Goal: Information Seeking & Learning: Understand process/instructions

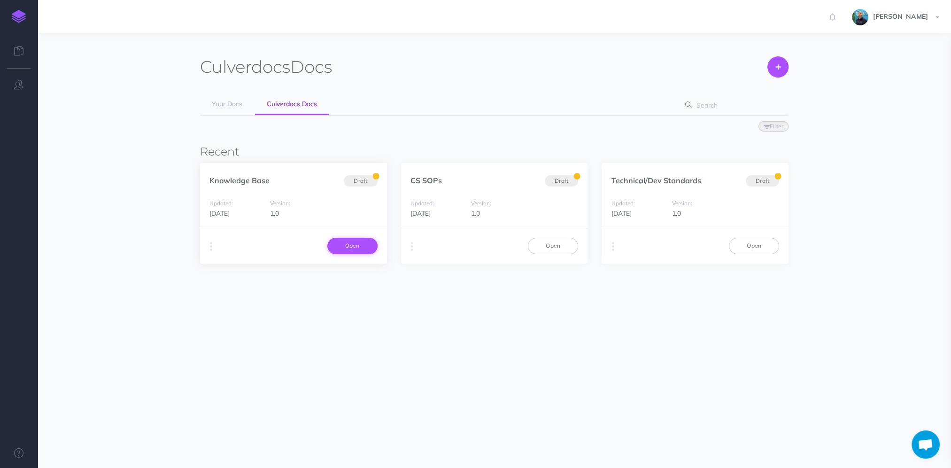
click at [350, 241] on link "Open" at bounding box center [352, 246] width 50 height 16
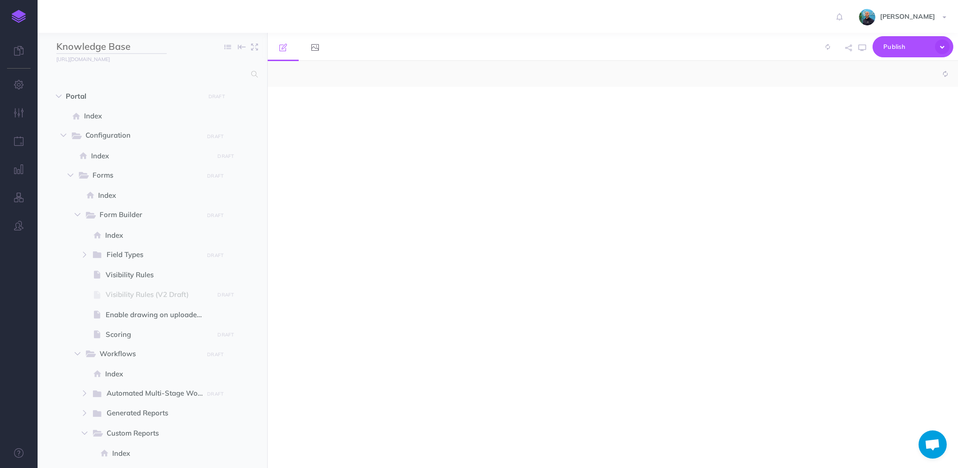
select select "null"
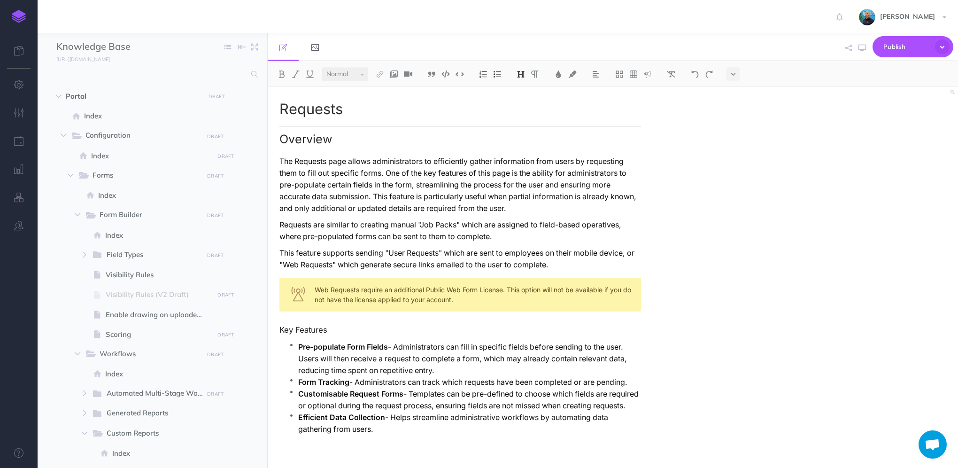
click at [17, 18] on img at bounding box center [19, 16] width 14 height 13
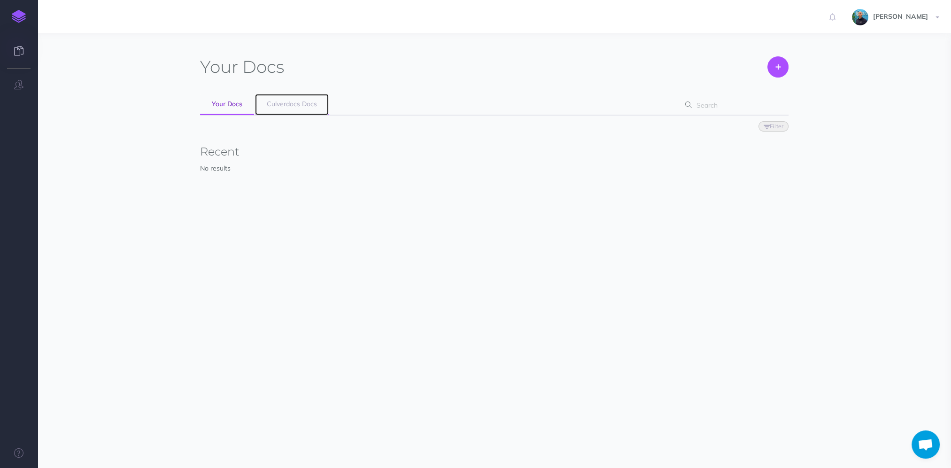
click at [299, 109] on link "Culverdocs Docs" at bounding box center [292, 104] width 74 height 21
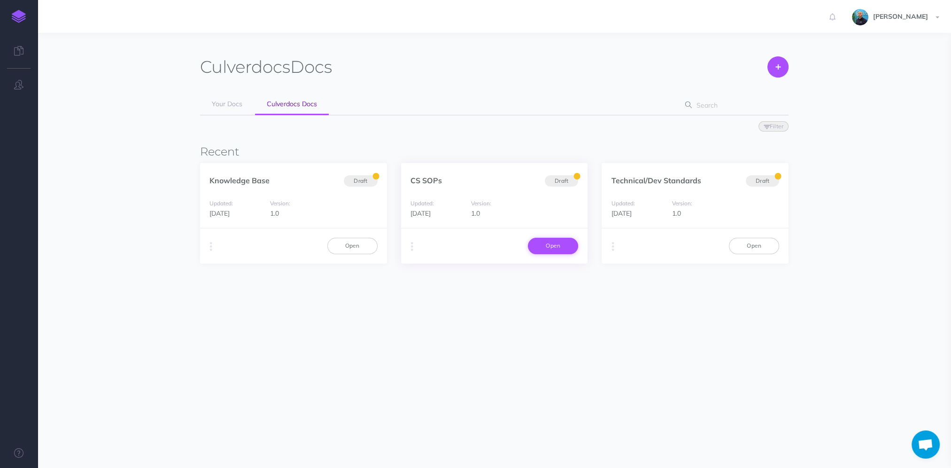
click at [552, 249] on link "Open" at bounding box center [553, 246] width 50 height 16
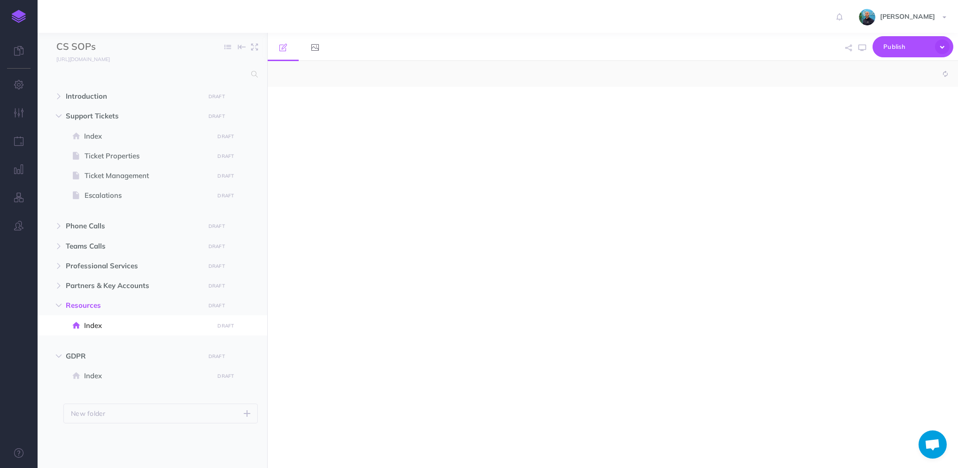
select select "null"
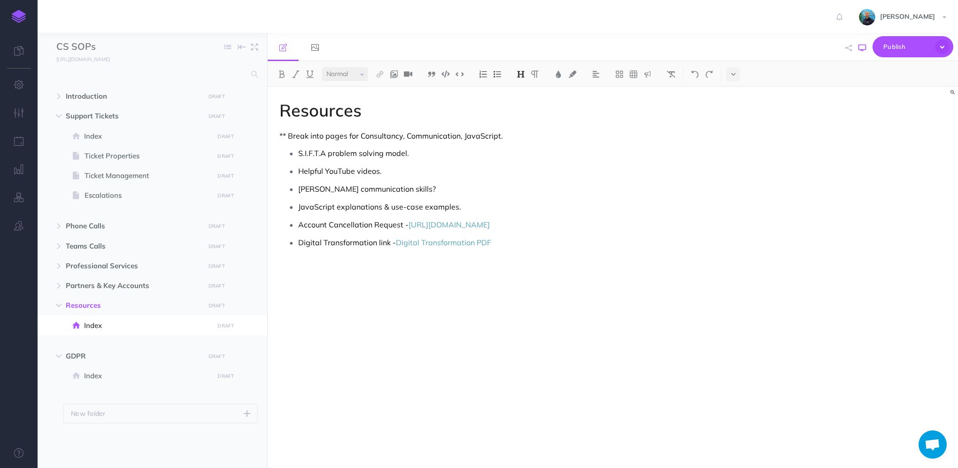
click at [862, 47] on icon "button" at bounding box center [863, 48] width 8 height 8
click at [58, 97] on icon "button" at bounding box center [59, 96] width 6 height 6
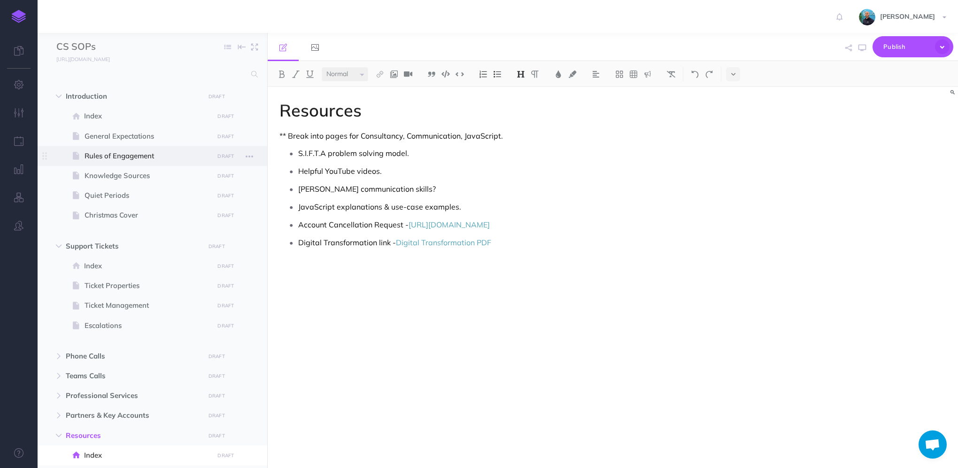
click at [173, 158] on span "Rules of Engagement" at bounding box center [148, 155] width 126 height 11
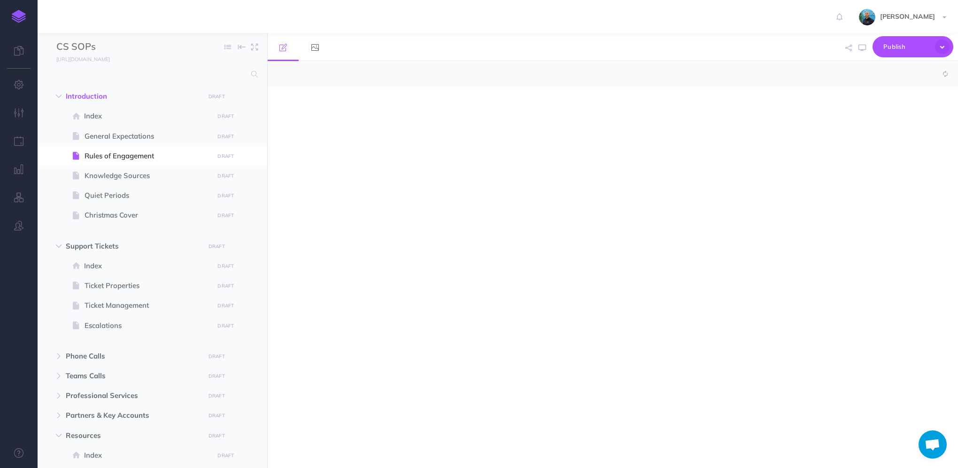
select select "null"
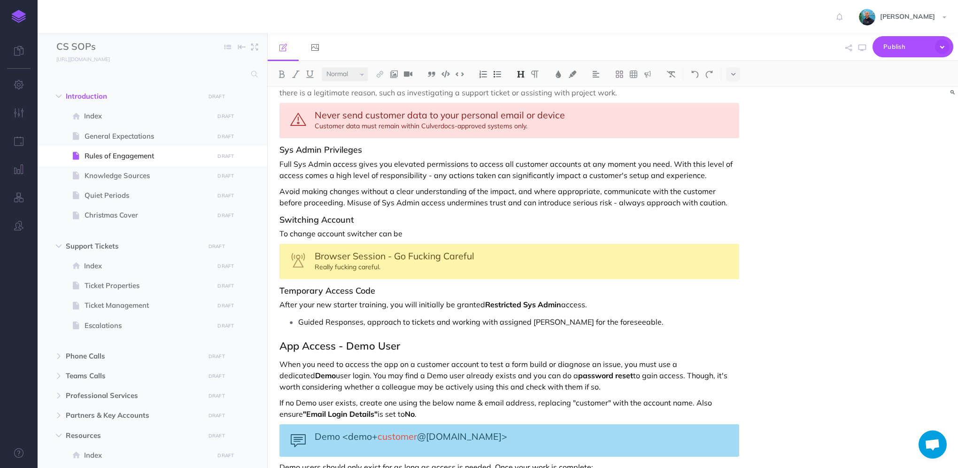
scroll to position [141, 0]
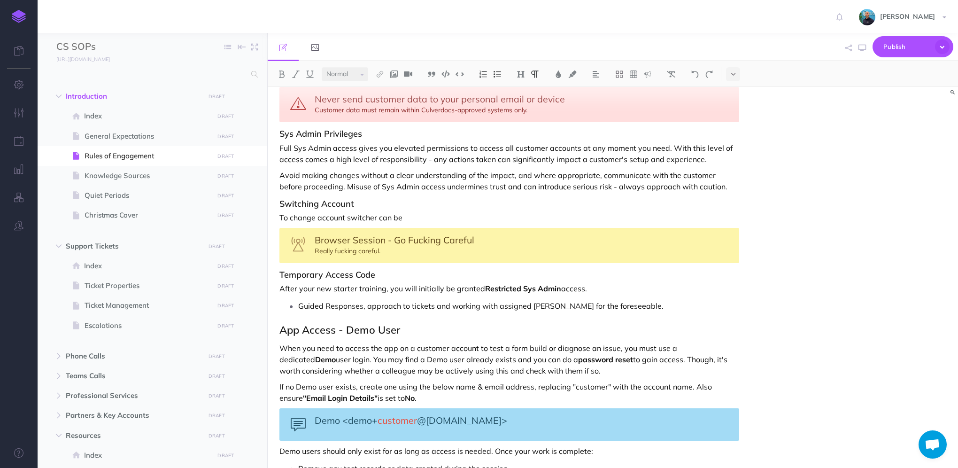
click at [422, 218] on p "To change account switcher can be" at bounding box center [509, 217] width 460 height 11
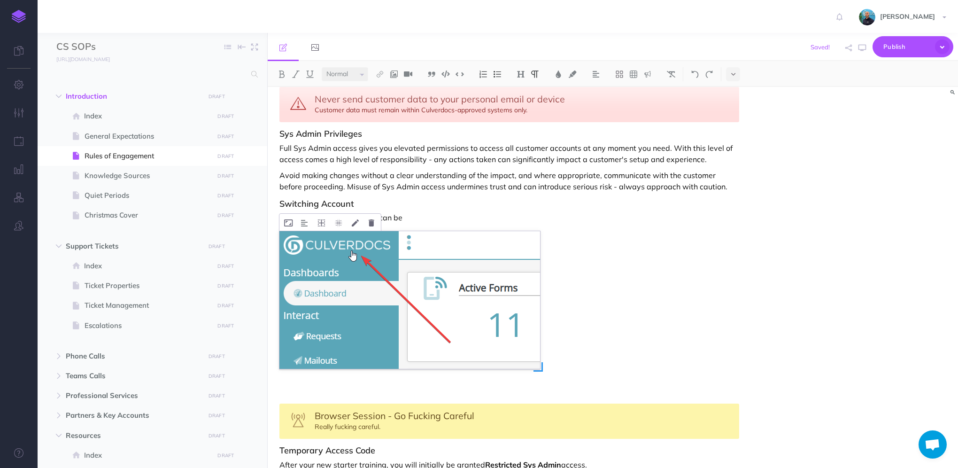
click at [539, 366] on img at bounding box center [409, 300] width 261 height 138
click at [587, 367] on figure at bounding box center [509, 300] width 460 height 138
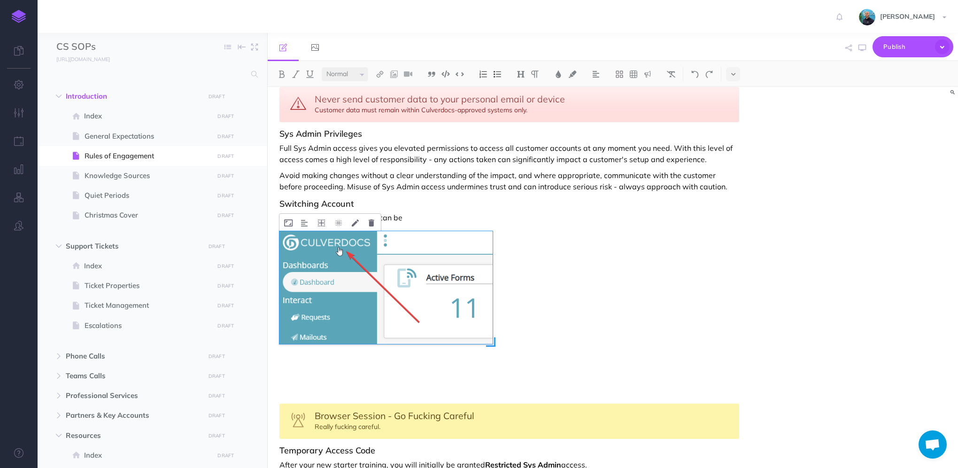
drag, startPoint x: 539, startPoint y: 369, endPoint x: 491, endPoint y: 340, distance: 55.7
click at [491, 340] on span at bounding box center [490, 341] width 9 height 9
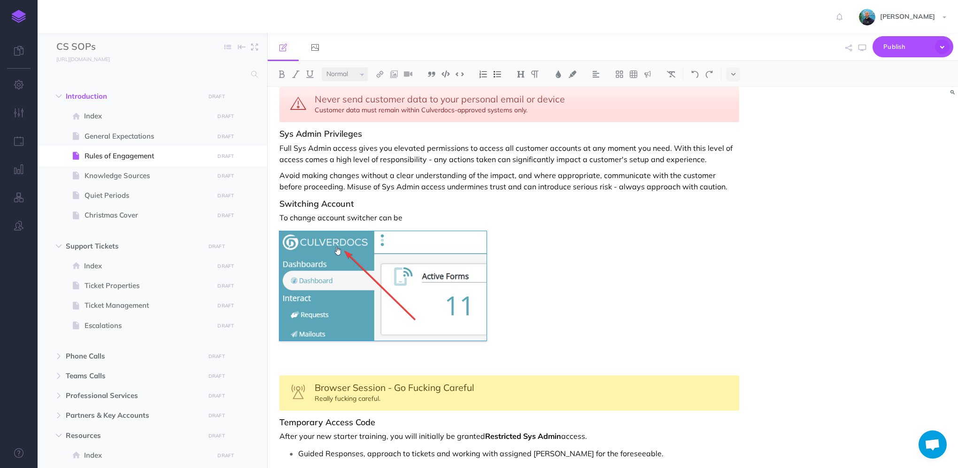
click at [440, 218] on p "To change account switcher can be" at bounding box center [509, 217] width 460 height 11
click at [345, 220] on p "To change account switcher can be" at bounding box center [509, 217] width 460 height 11
click at [388, 216] on p "To change account, click on the Account Switcher can be" at bounding box center [509, 217] width 460 height 11
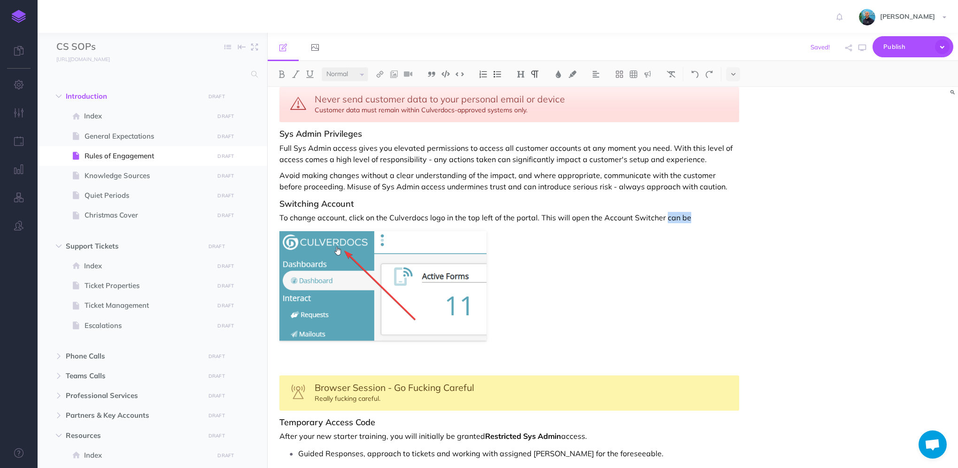
drag, startPoint x: 666, startPoint y: 217, endPoint x: 688, endPoint y: 216, distance: 22.1
click at [688, 216] on p "To change account, click on the Culverdocs logo in the top left of the portal. …" at bounding box center [509, 217] width 460 height 11
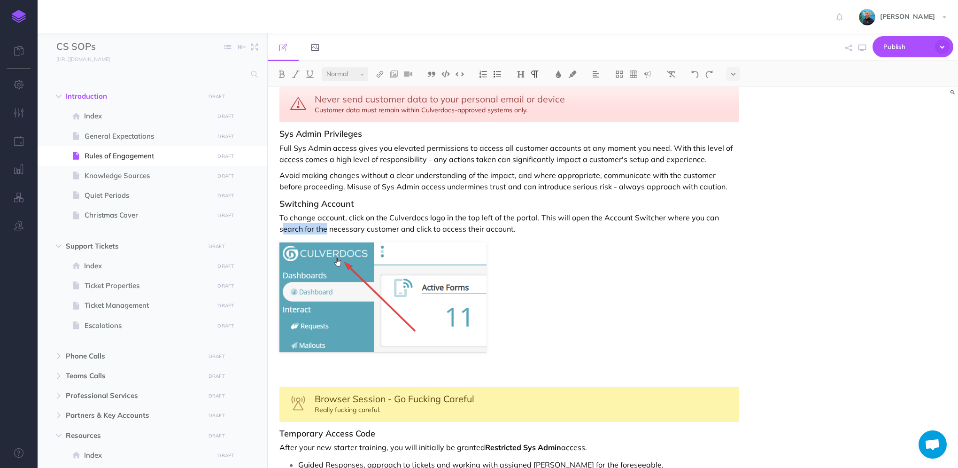
drag, startPoint x: 328, startPoint y: 229, endPoint x: 282, endPoint y: 229, distance: 46.0
click at [282, 229] on p "To change account, click on the Culverdocs logo in the top left of the portal. …" at bounding box center [509, 223] width 460 height 23
click at [323, 227] on p "To change account, click on the Culverdocs logo in the top left of the portal. …" at bounding box center [509, 223] width 460 height 23
drag, startPoint x: 314, startPoint y: 228, endPoint x: 274, endPoint y: 226, distance: 39.5
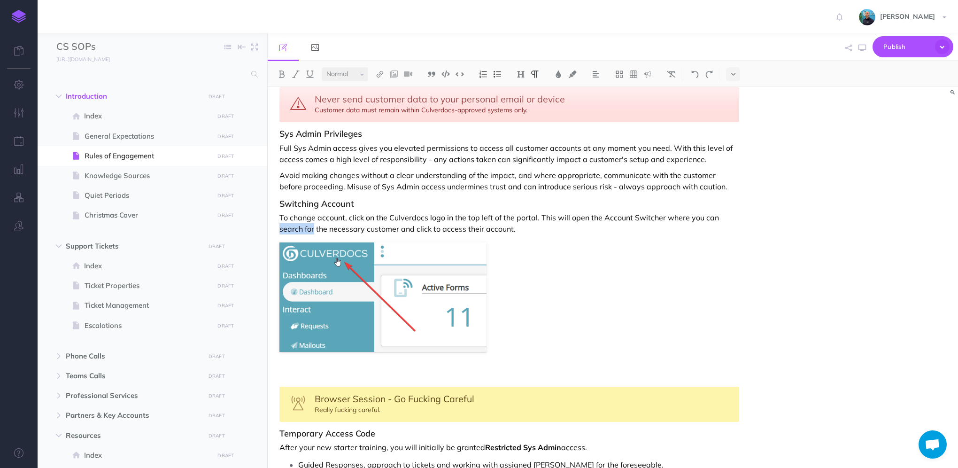
drag, startPoint x: 314, startPoint y: 227, endPoint x: 278, endPoint y: 225, distance: 35.8
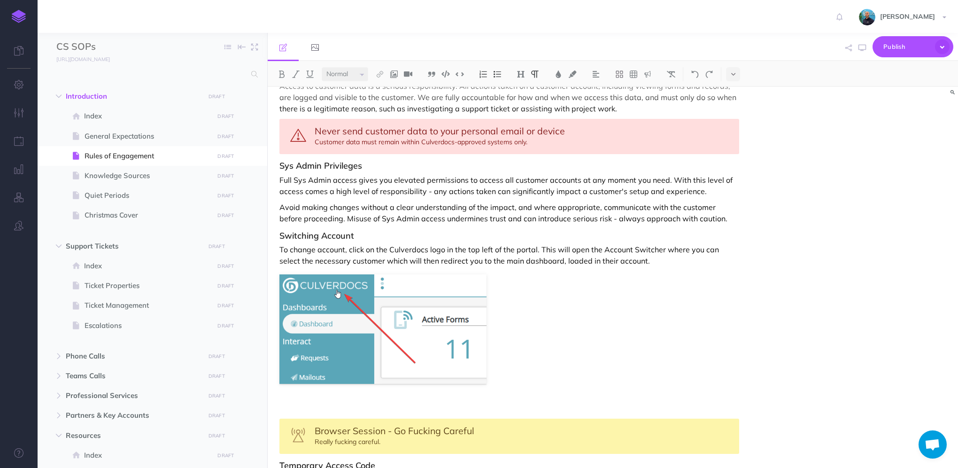
scroll to position [94, 0]
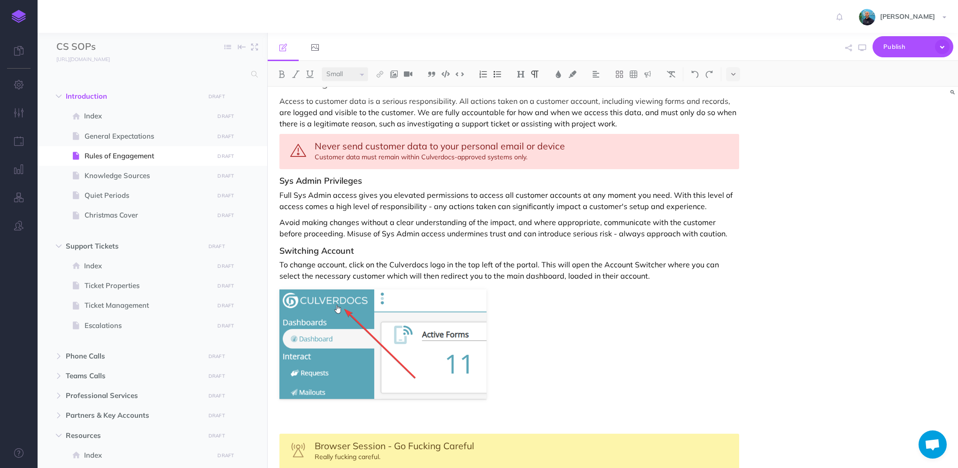
click at [568, 145] on div "Never send customer data to your personal email or device Customer data must re…" at bounding box center [509, 151] width 460 height 35
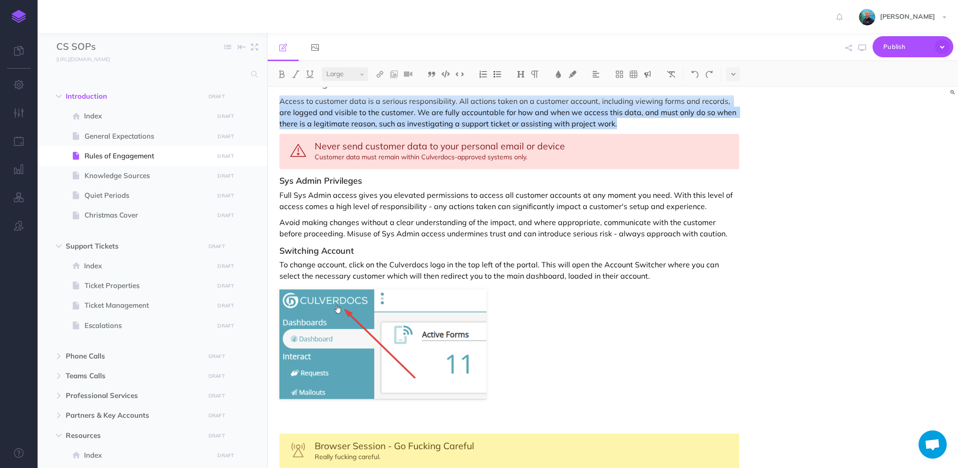
click at [552, 156] on div "Never send customer data to your personal email or device Customer data must re…" at bounding box center [509, 151] width 460 height 35
click at [395, 149] on span "Never send customer data to your personal email or device" at bounding box center [440, 146] width 250 height 12
click at [371, 147] on span "Never send customer data to your personal email or device" at bounding box center [440, 146] width 250 height 12
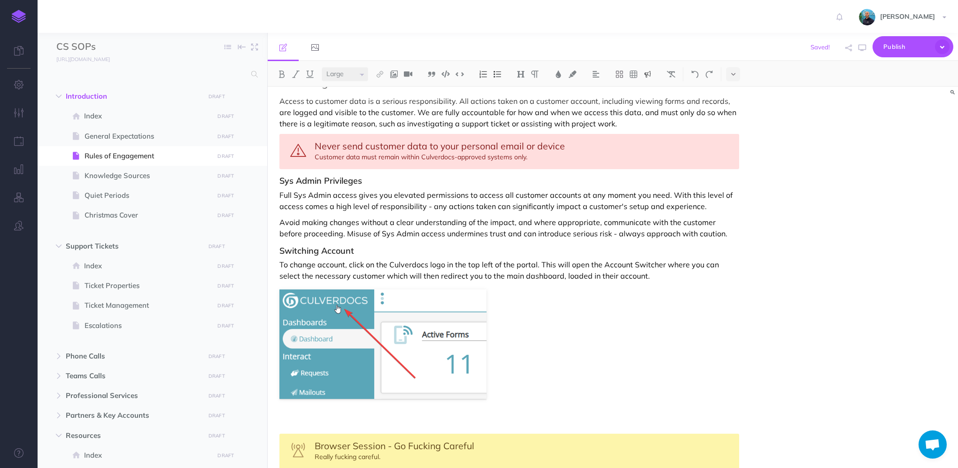
click at [318, 145] on span "Never send customer data to your personal email or device" at bounding box center [440, 146] width 250 height 12
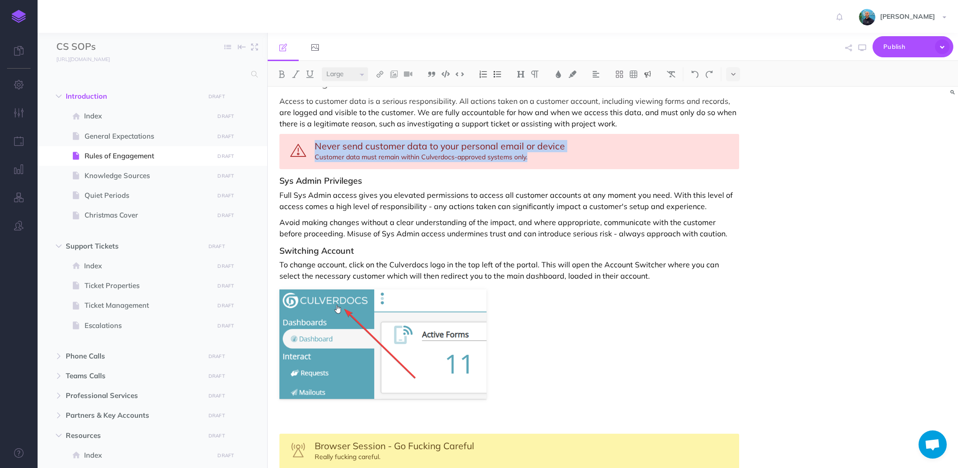
copy div "Never send customer data to your personal email or device Customer data must re…"
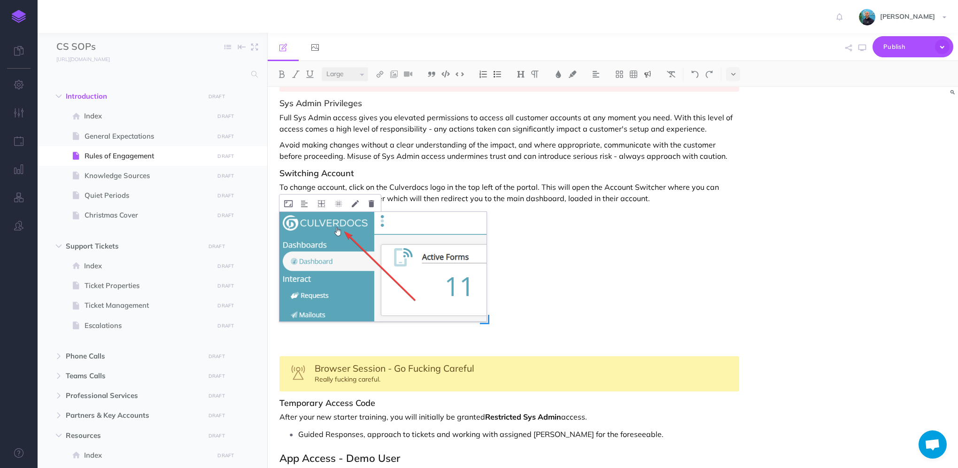
scroll to position [188, 0]
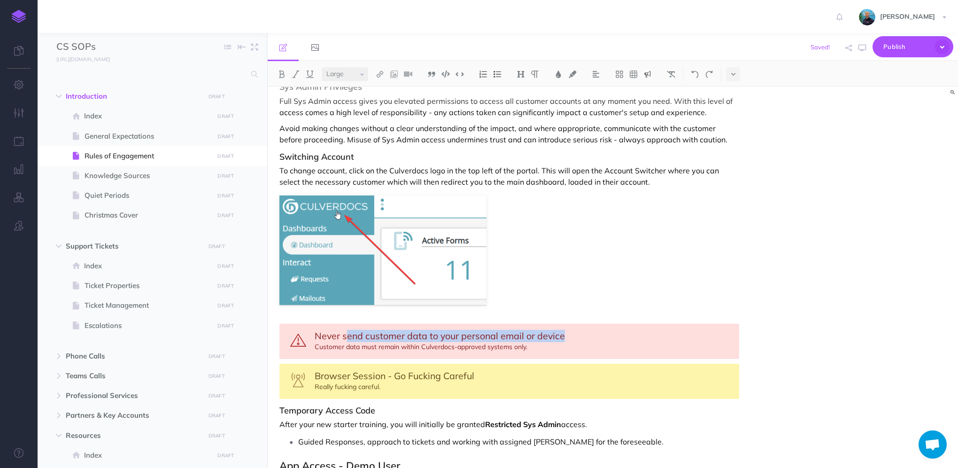
drag, startPoint x: 345, startPoint y: 336, endPoint x: 562, endPoint y: 331, distance: 216.6
click at [562, 331] on span "Never send customer data to your personal email or device" at bounding box center [440, 336] width 250 height 12
click at [385, 334] on span "Never show the Account Switcher to a customer" at bounding box center [417, 336] width 204 height 12
click at [318, 346] on div "Never show the open Account Switcher to a customer Customer data must remain wi…" at bounding box center [509, 341] width 460 height 35
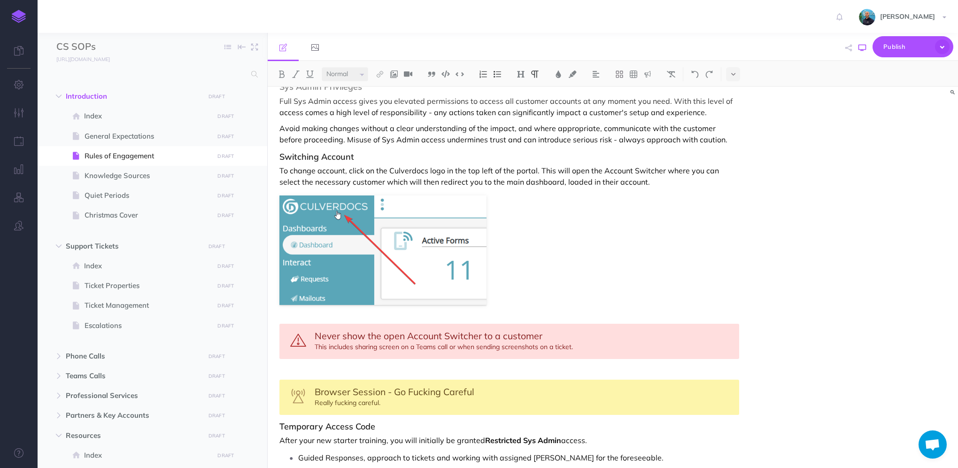
click at [862, 47] on icon "button" at bounding box center [863, 48] width 8 height 8
click at [392, 157] on h3 "Switching Account" at bounding box center [509, 156] width 460 height 9
click at [523, 71] on img at bounding box center [521, 74] width 8 height 8
click at [385, 141] on p "Avoid making changes without a clear understanding of the impact, and where app…" at bounding box center [509, 134] width 460 height 23
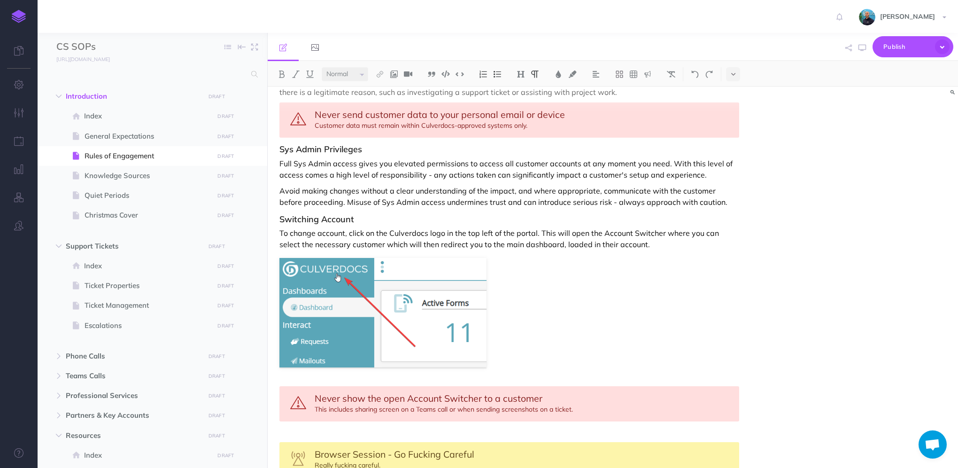
scroll to position [0, 0]
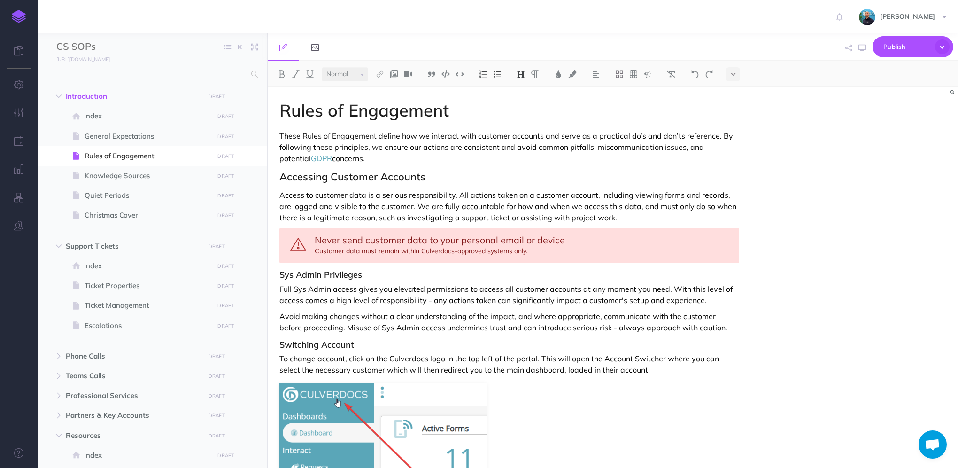
click at [386, 271] on h3 "Sys Admin Privileges" at bounding box center [509, 274] width 460 height 9
click at [520, 74] on img at bounding box center [521, 74] width 8 height 8
click at [670, 283] on p "Full Sys Admin access gives you elevated permissions to access all customer acc…" at bounding box center [509, 294] width 460 height 23
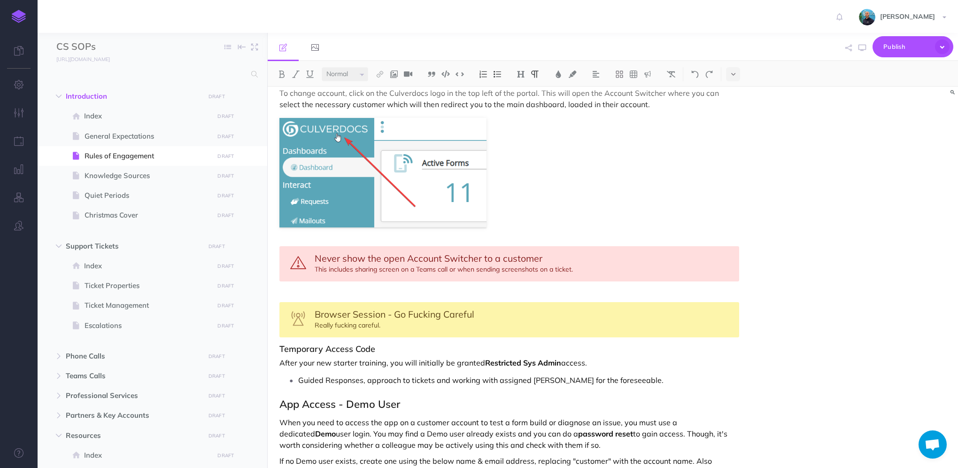
scroll to position [282, 0]
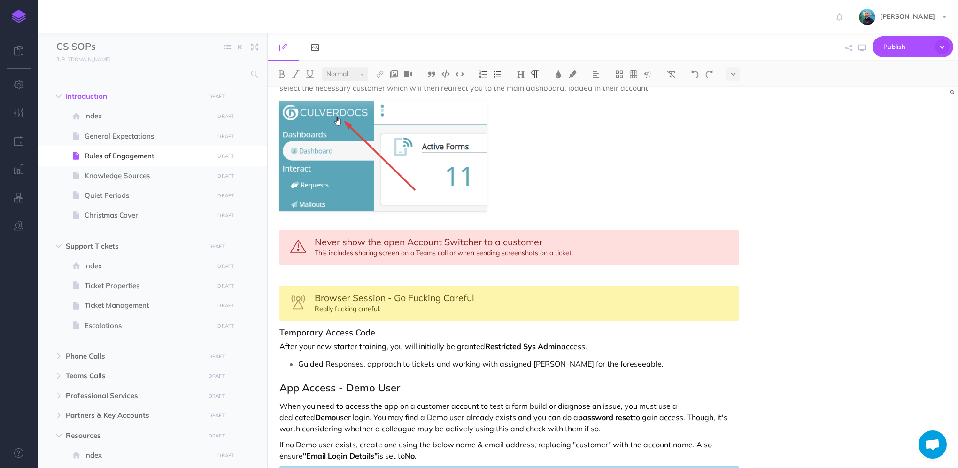
click at [564, 270] on p at bounding box center [509, 275] width 460 height 11
click at [417, 270] on p at bounding box center [509, 275] width 460 height 11
click at [392, 276] on p "Care should be taken when" at bounding box center [509, 275] width 460 height 11
click at [324, 297] on span "Browser Session - Go Fucking Careful" at bounding box center [395, 298] width 160 height 12
click at [448, 297] on span "Browser Session - Go Fucking Careful" at bounding box center [395, 298] width 160 height 12
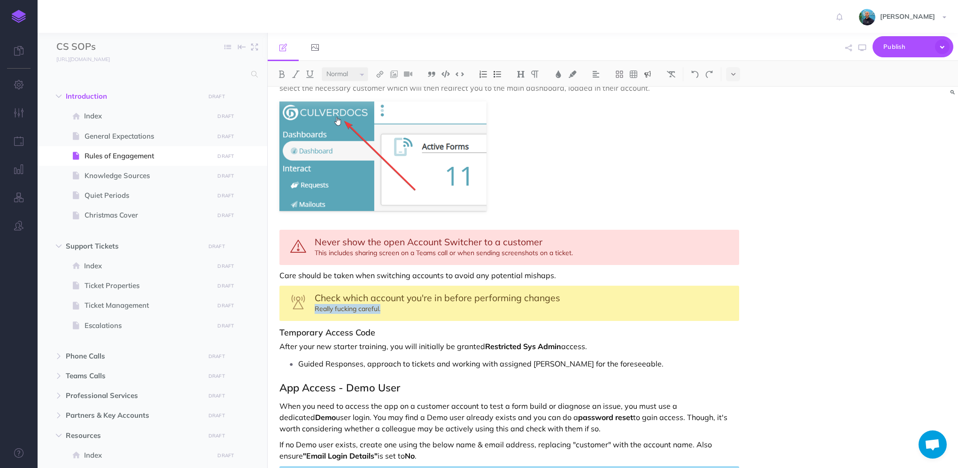
drag, startPoint x: 316, startPoint y: 308, endPoint x: 387, endPoint y: 305, distance: 71.4
click at [387, 305] on div "Check which account you're in before performing changes Really fucking careful." at bounding box center [509, 303] width 460 height 35
click at [323, 298] on span "Check which account you're in before performing changes" at bounding box center [438, 298] width 246 height 12
click at [540, 309] on div "Be certain of which account you're in before performing changes It only takes a…" at bounding box center [509, 303] width 460 height 35
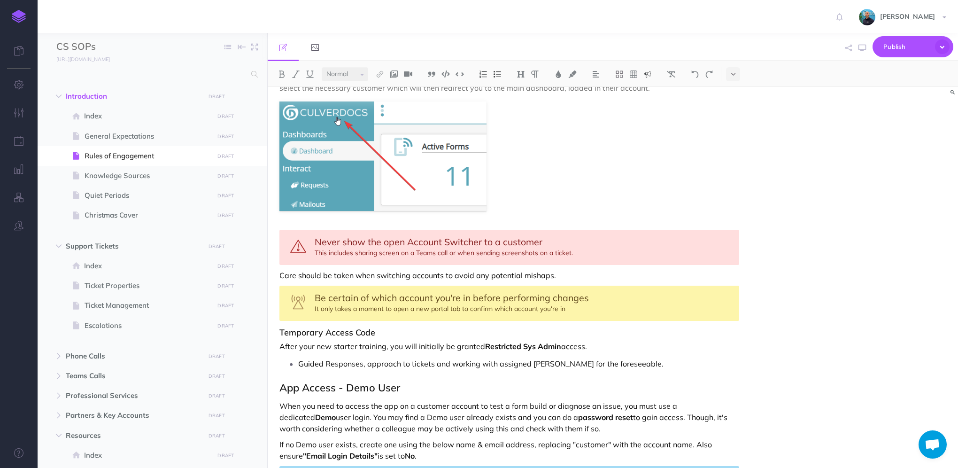
click at [393, 307] on div "Be certain of which account you're in before performing changes It only takes a…" at bounding box center [509, 303] width 460 height 35
click at [635, 309] on div "Be certain of which account you're in before performing changes It only takes a…" at bounding box center [509, 303] width 460 height 35
click at [694, 308] on div "Be certain of which account you're in before performing changes It only takes a…" at bounding box center [509, 303] width 460 height 35
click at [729, 309] on div "Be certain of which account you're in before performing changes It only takes a…" at bounding box center [509, 303] width 460 height 35
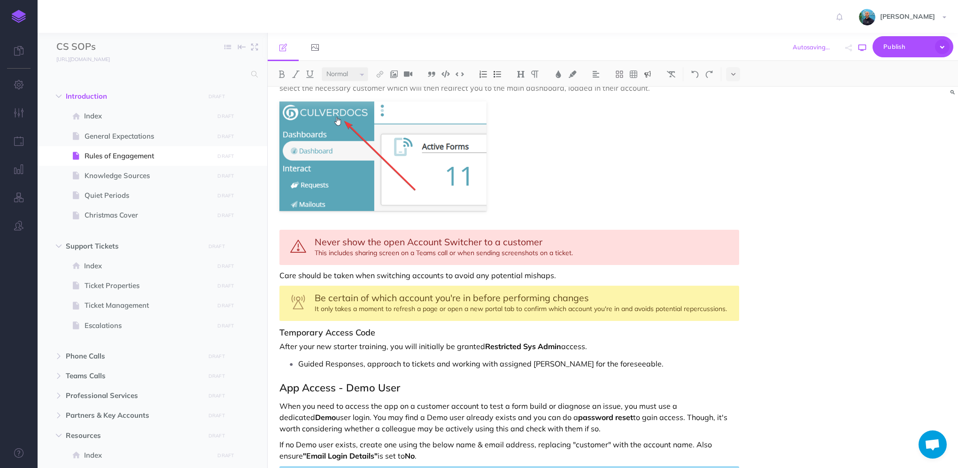
click at [859, 54] on button "button" at bounding box center [862, 47] width 12 height 27
click at [859, 50] on icon "button" at bounding box center [863, 48] width 8 height 8
drag, startPoint x: 385, startPoint y: 308, endPoint x: 514, endPoint y: 305, distance: 129.2
click at [514, 305] on div "Be certain of which account you're in before performing changes It only takes a…" at bounding box center [509, 303] width 460 height 35
click at [862, 49] on icon "button" at bounding box center [863, 48] width 8 height 8
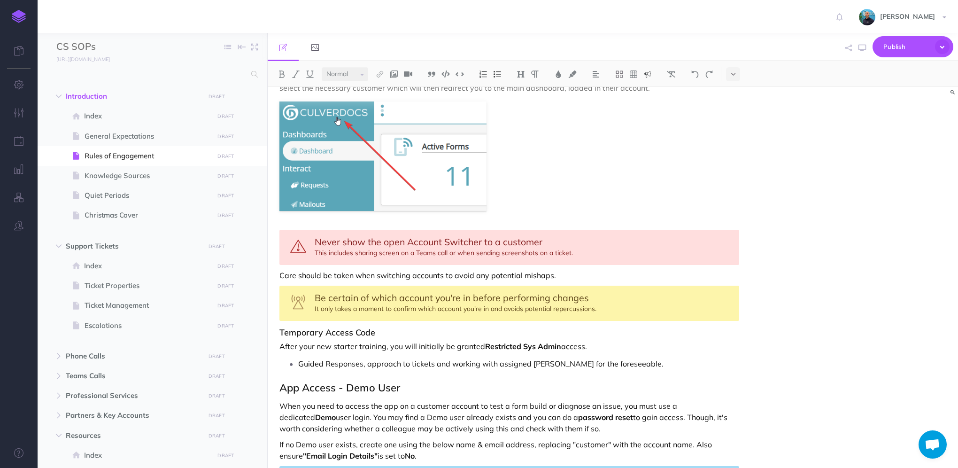
click at [570, 272] on p "Care should be taken when switching accounts to avoid any potential mishaps." at bounding box center [509, 275] width 460 height 11
click at [556, 274] on p "Care should be taken when switching accounts to avoid any potential mishaps. to…" at bounding box center [509, 275] width 460 height 11
click at [508, 309] on div "Be certain of which account you're in before performing changes It only takes a…" at bounding box center [509, 303] width 460 height 35
click at [862, 48] on icon "button" at bounding box center [863, 48] width 8 height 8
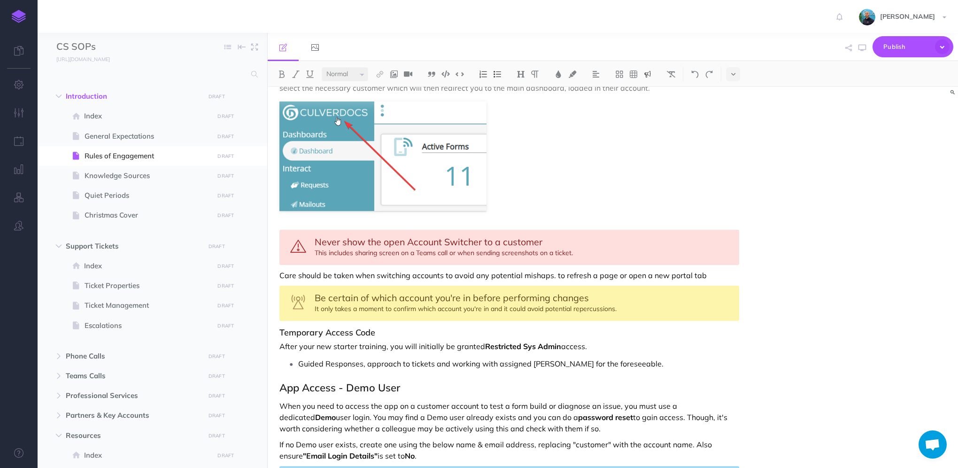
scroll to position [329, 0]
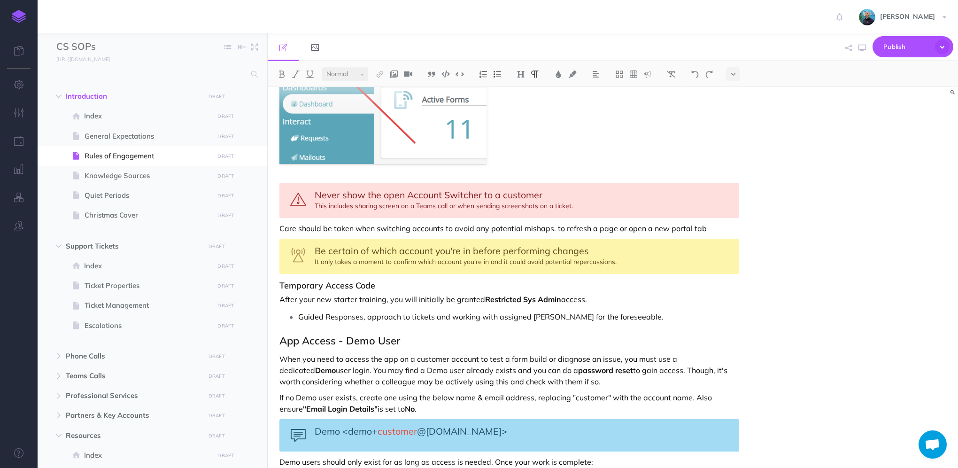
click at [554, 226] on p "Care should be taken when switching accounts to avoid any potential mishaps. to…" at bounding box center [509, 228] width 460 height 11
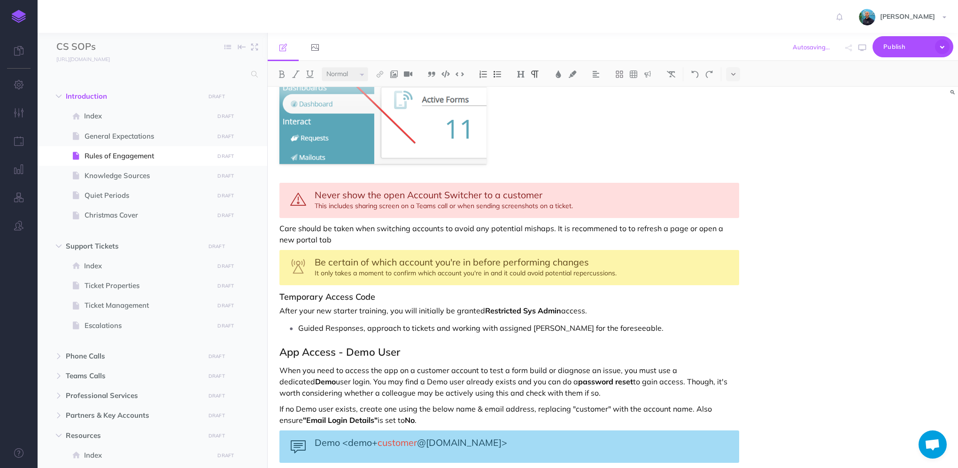
click at [567, 228] on p "Care should be taken when switching accounts to avoid any potential mishaps. It…" at bounding box center [509, 234] width 460 height 23
click at [654, 226] on p "Care should be taken when switching accounts to avoid any potential mishaps. It…" at bounding box center [509, 234] width 460 height 23
click at [662, 225] on p "Care should be taken when switching accounts to avoid any potential mishaps. It…" at bounding box center [509, 234] width 460 height 23
click at [728, 226] on p "Care should be taken when switching accounts to avoid any potential mishaps. It…" at bounding box center [509, 234] width 460 height 23
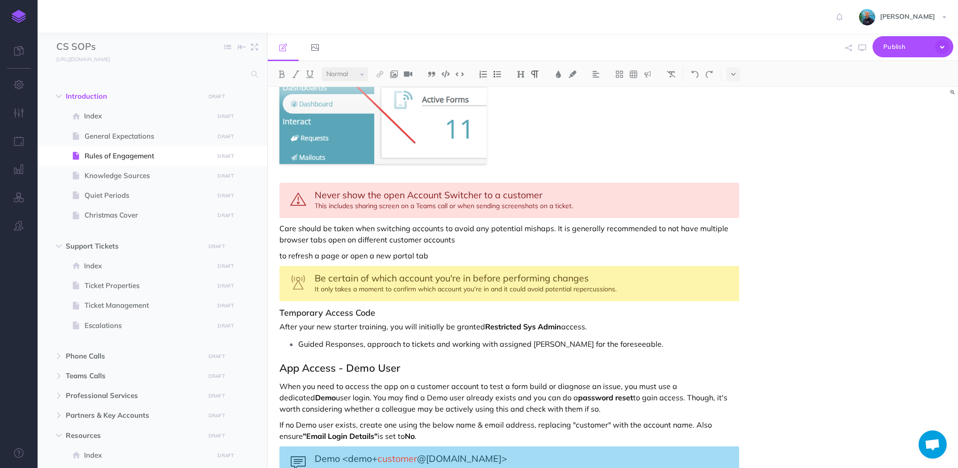
click at [383, 312] on h3 "Temporary Access Code" at bounding box center [509, 312] width 460 height 9
click at [521, 72] on img at bounding box center [521, 74] width 8 height 8
click at [484, 251] on p "to refresh a page or open a new portal tab" at bounding box center [509, 255] width 460 height 11
click at [480, 247] on div "Rules of Engagement These Rules of Engagement define how we interact with custo…" at bounding box center [509, 414] width 483 height 1312
click at [474, 240] on p "Care should be taken when switching accounts to avoid any potential mishaps. It…" at bounding box center [509, 234] width 460 height 23
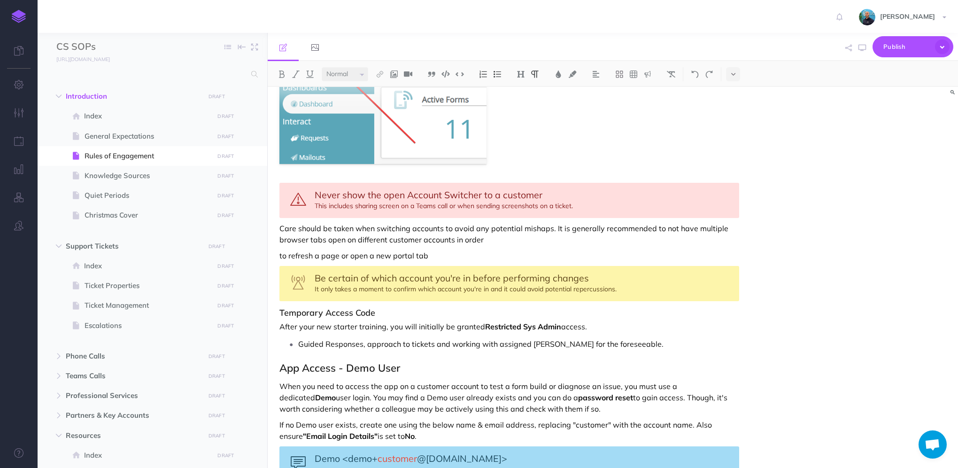
click at [654, 227] on p "Care should be taken when switching accounts to avoid any potential mishaps. It…" at bounding box center [509, 234] width 460 height 23
click at [506, 237] on p "Care should be taken when switching accounts to avoid any potential mishaps. It…" at bounding box center [509, 234] width 460 height 23
click at [561, 236] on p "Care should be taken when switching accounts to avoid any potential mishaps. It…" at bounding box center [509, 234] width 460 height 23
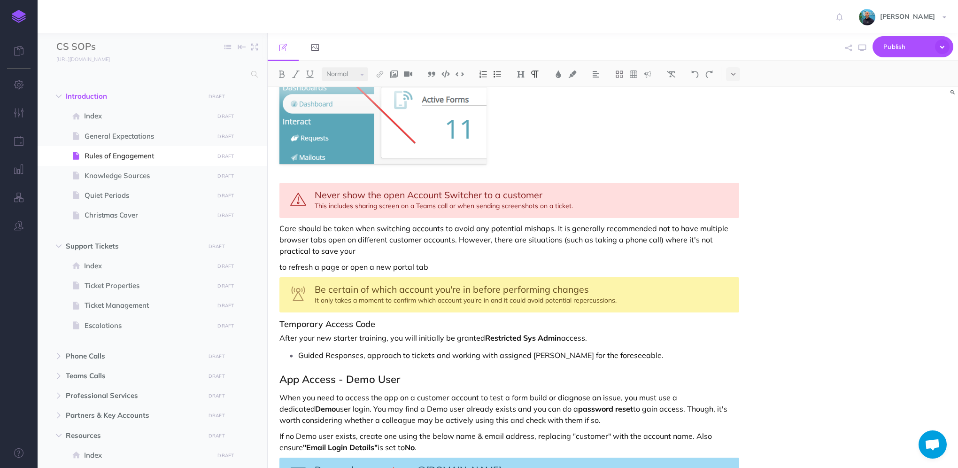
click at [376, 248] on p "Care should be taken when switching accounts to avoid any potential mishaps. It…" at bounding box center [509, 240] width 460 height 34
click at [543, 248] on p "Care should be taken when switching accounts to avoid any potential mishaps. It…" at bounding box center [509, 240] width 460 height 34
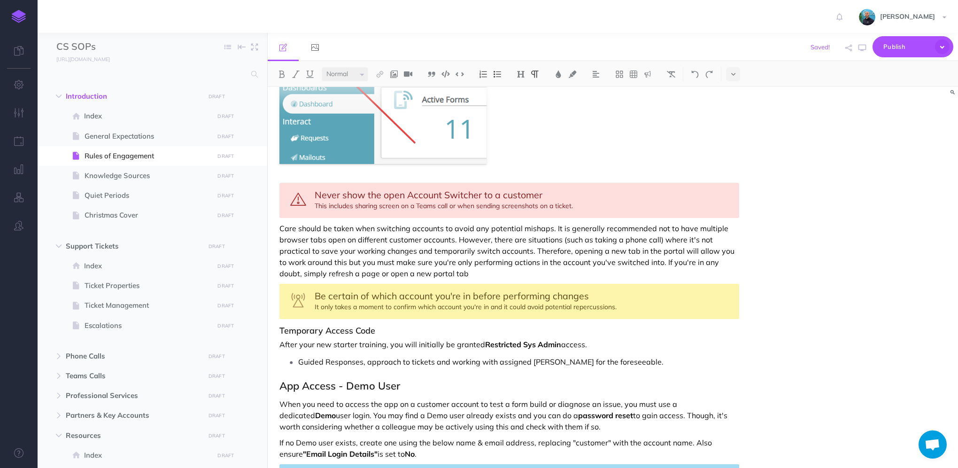
click at [447, 273] on p "Care should be taken when switching accounts to avoid any potential mishaps. It…" at bounding box center [509, 251] width 460 height 56
click at [862, 47] on icon "button" at bounding box center [863, 48] width 8 height 8
click at [536, 250] on p "Care should be taken when switching accounts to avoid any potential mishaps. It…" at bounding box center [509, 251] width 460 height 56
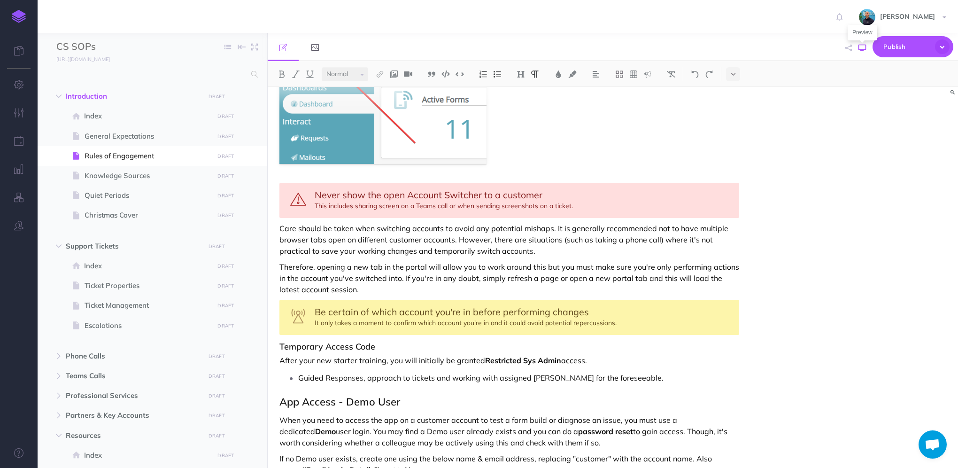
click at [859, 49] on icon "button" at bounding box center [863, 48] width 8 height 8
click at [404, 275] on p "Therefore, opening a new tab in the portal will allow you to work around this b…" at bounding box center [509, 278] width 460 height 34
select select "null"
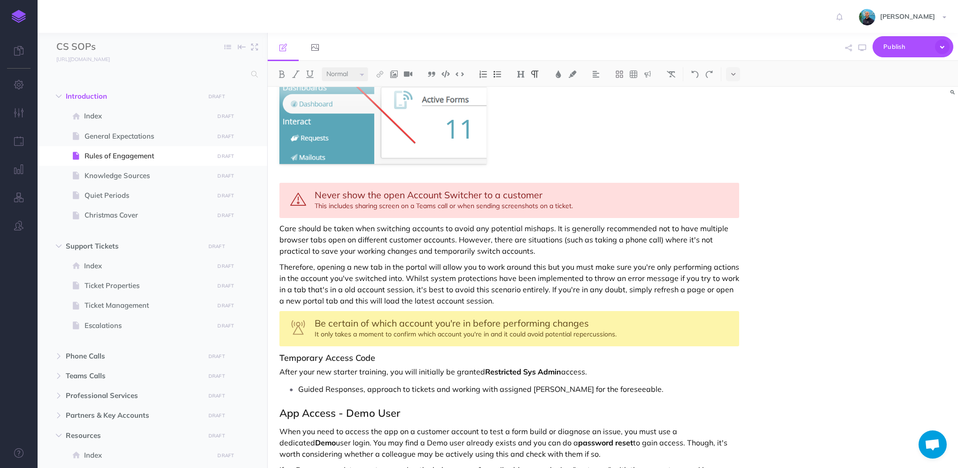
click at [481, 300] on p "Therefore, opening a new tab in the portal will allow you to work around this b…" at bounding box center [509, 283] width 460 height 45
click at [865, 49] on icon "button" at bounding box center [863, 48] width 8 height 8
drag, startPoint x: 341, startPoint y: 289, endPoint x: 349, endPoint y: 289, distance: 8.5
click at [341, 289] on p "Therefore, opening a new tab in the portal will allow you to work around this b…" at bounding box center [509, 283] width 460 height 45
click at [859, 49] on icon "button" at bounding box center [863, 48] width 8 height 8
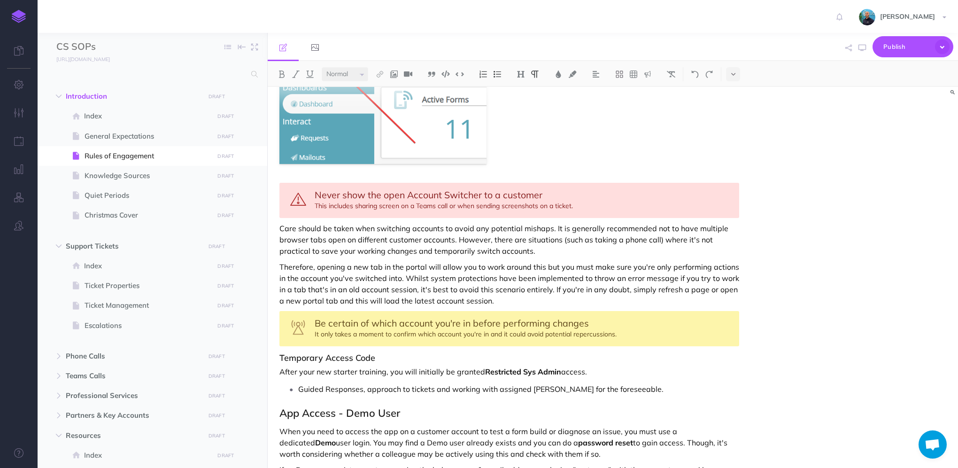
click at [565, 333] on div "Be certain of which account you're in before performing changes It only takes a…" at bounding box center [509, 328] width 460 height 35
click at [860, 51] on button "button" at bounding box center [862, 47] width 12 height 27
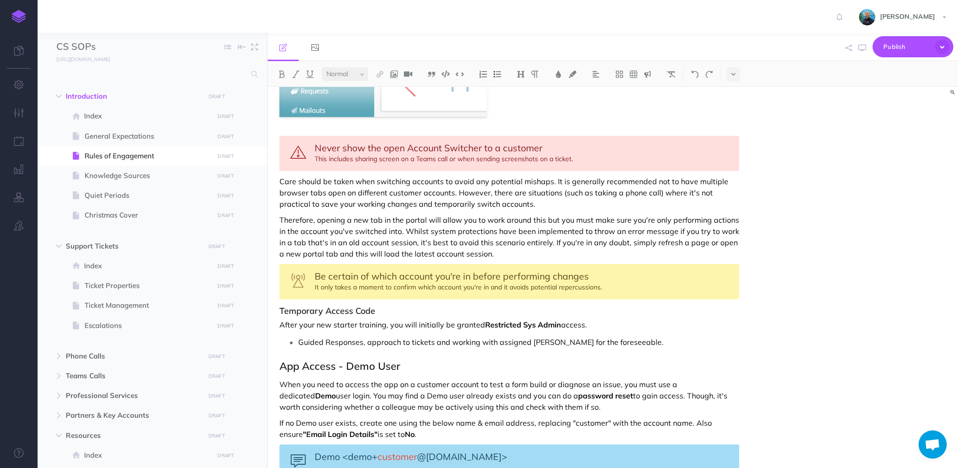
scroll to position [423, 0]
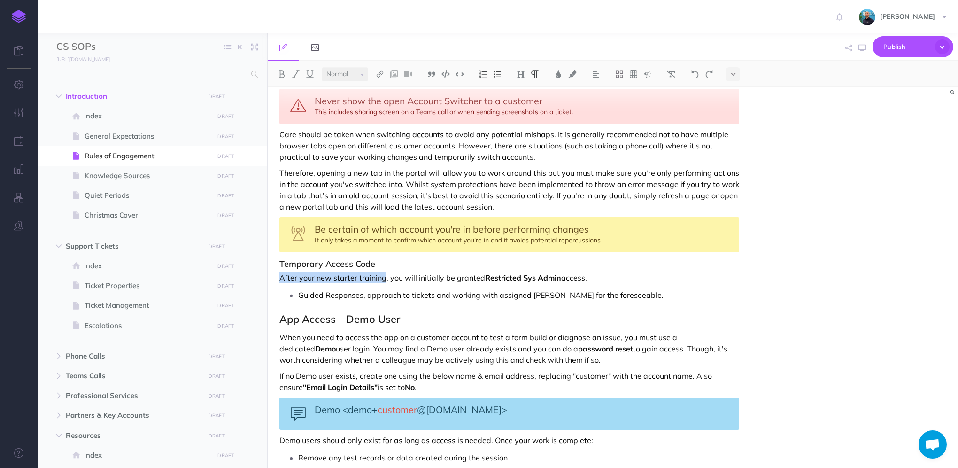
drag, startPoint x: 383, startPoint y: 278, endPoint x: 276, endPoint y: 274, distance: 106.7
click at [276, 274] on div "Rules of Engagement These Rules of Engagement define how we interact with custo…" at bounding box center [509, 343] width 483 height 1358
click at [727, 273] on p "Upon joining the team and going through your new starter training, you will ini…" at bounding box center [509, 277] width 460 height 11
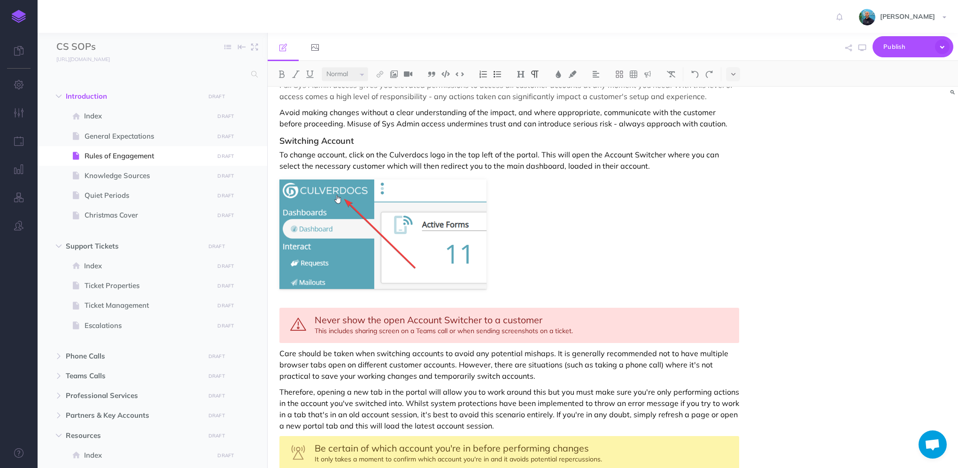
scroll to position [188, 0]
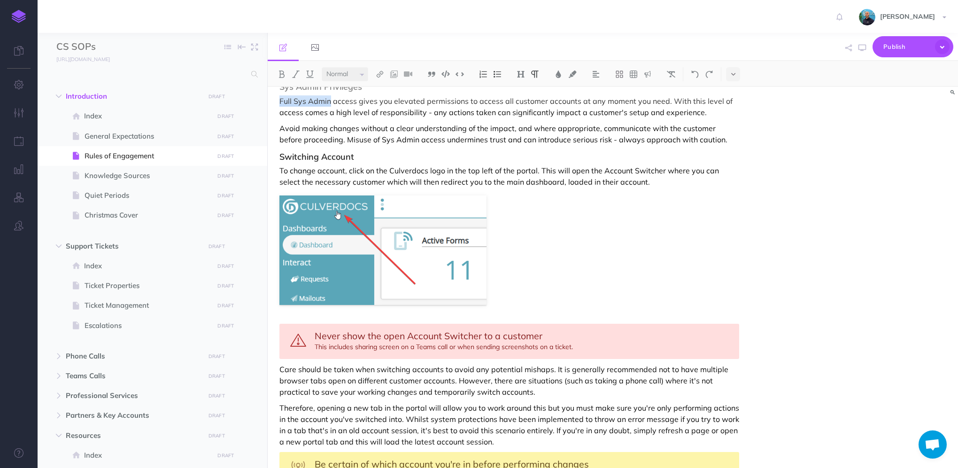
drag, startPoint x: 330, startPoint y: 101, endPoint x: 278, endPoint y: 101, distance: 51.7
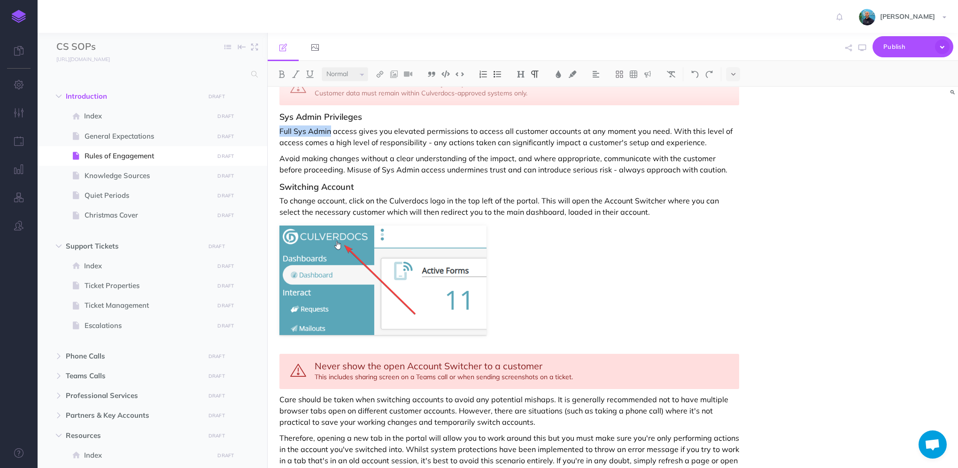
scroll to position [94, 0]
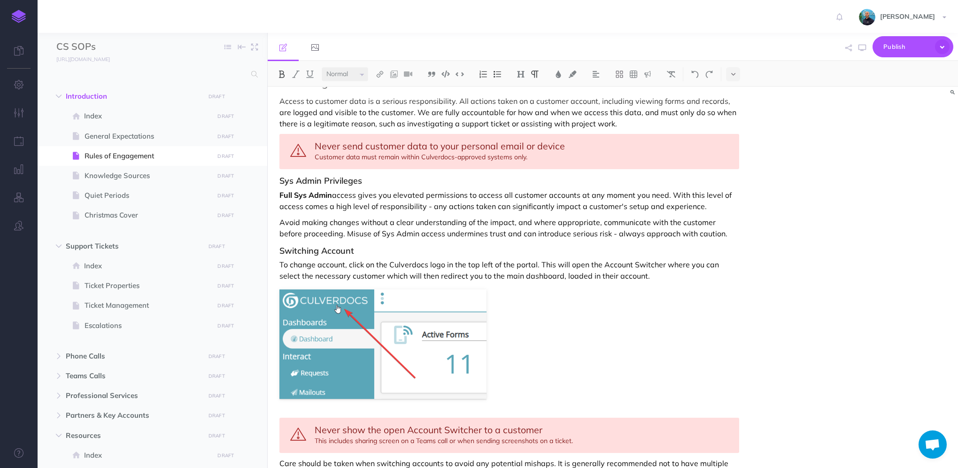
drag, startPoint x: 714, startPoint y: 247, endPoint x: 713, endPoint y: 238, distance: 8.5
click at [714, 246] on h3 "Switching Account" at bounding box center [509, 250] width 460 height 9
click at [710, 227] on p "Avoid making changes without a clear understanding of the impact, and where app…" at bounding box center [509, 228] width 460 height 23
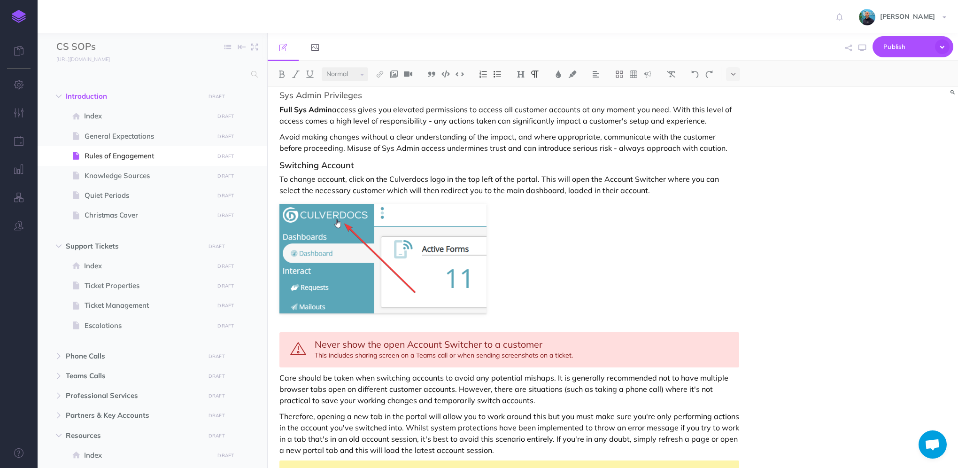
scroll to position [423, 0]
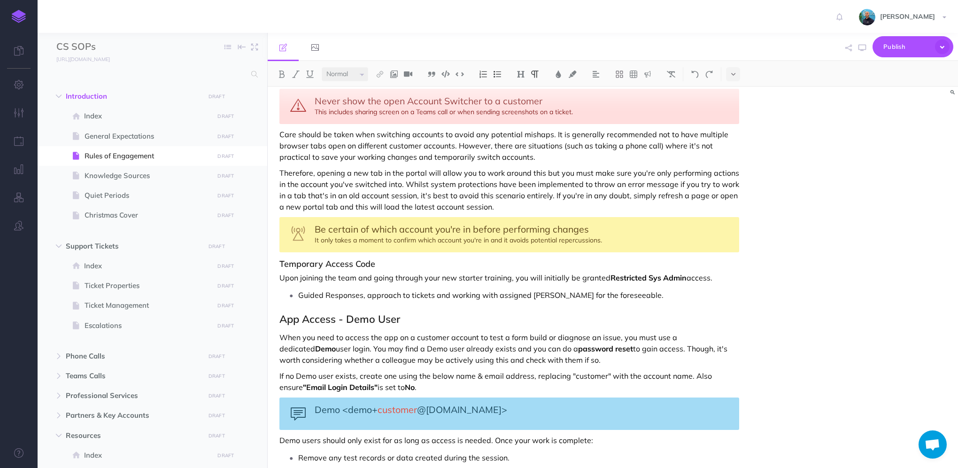
click at [720, 275] on p "Upon joining the team and going through your new starter training, you will ini…" at bounding box center [509, 277] width 460 height 11
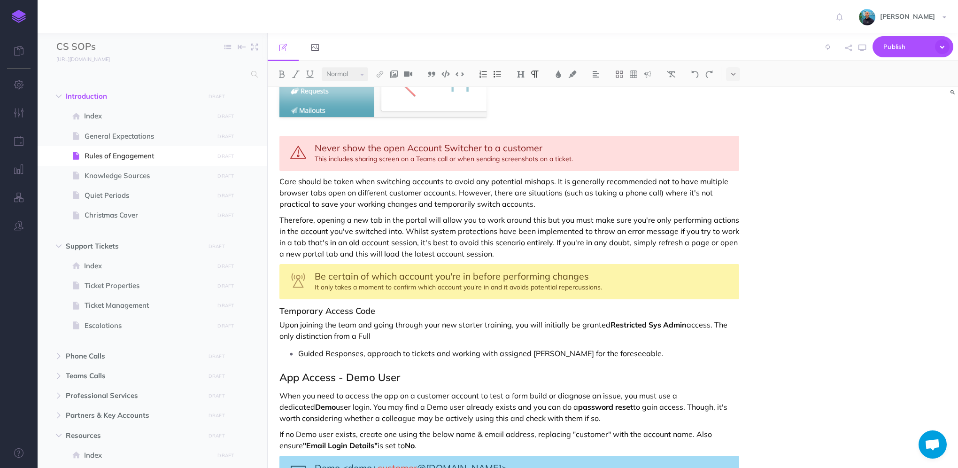
scroll to position [470, 0]
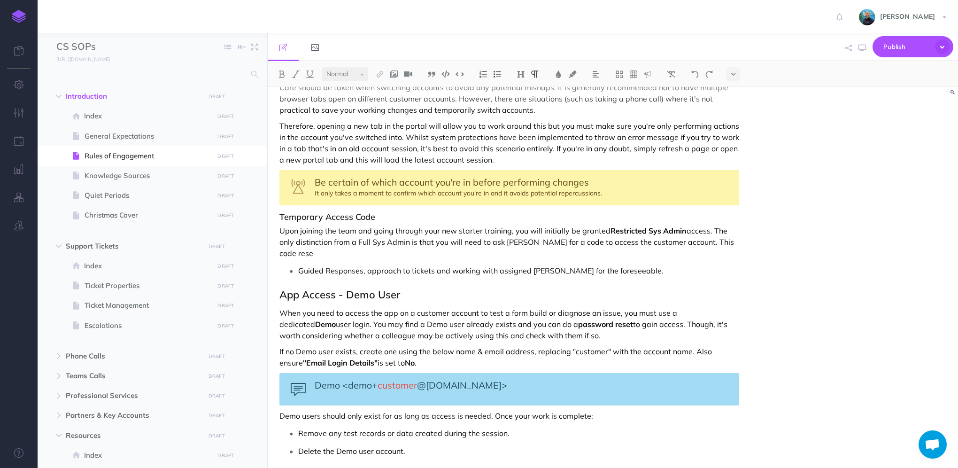
click at [561, 240] on p "Upon joining the team and going through your new starter training, you will ini…" at bounding box center [509, 242] width 460 height 34
drag, startPoint x: 746, startPoint y: 248, endPoint x: 722, endPoint y: 241, distance: 25.2
click at [722, 241] on div "Rules of Engagement These Rules of Engagement define how we interact with custo…" at bounding box center [509, 307] width 483 height 1380
click at [669, 264] on p "Guided Responses, approach to tickets and working with assigned [PERSON_NAME] f…" at bounding box center [518, 271] width 441 height 14
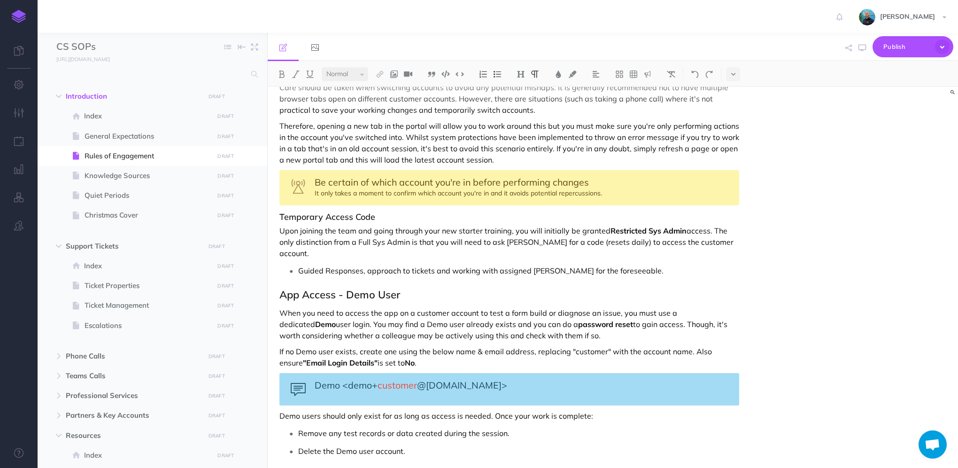
click at [737, 241] on p "Upon joining the team and going through your new starter training, you will ini…" at bounding box center [509, 242] width 460 height 34
click at [505, 241] on p "Upon joining the team and going through your new starter training, you will ini…" at bounding box center [509, 242] width 460 height 34
click at [336, 251] on p "Upon joining the team and going through your new starter training, you will ini…" at bounding box center [509, 242] width 460 height 34
click at [711, 230] on p "Upon joining the team and going through your new starter training, you will ini…" at bounding box center [509, 242] width 460 height 34
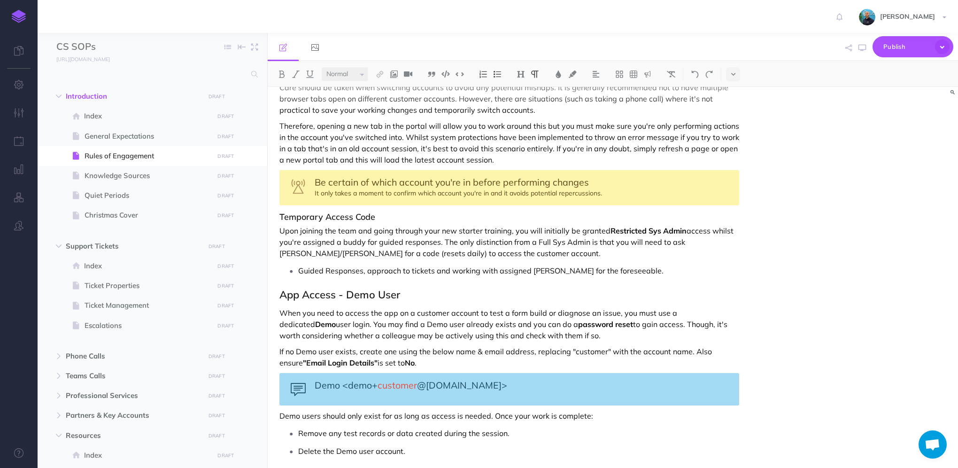
click at [387, 253] on p "Upon joining the team and going through your new starter training, you will ini…" at bounding box center [509, 242] width 460 height 34
click at [445, 251] on p "Upon joining the team and going through your new starter training, you will ini…" at bounding box center [509, 242] width 460 height 34
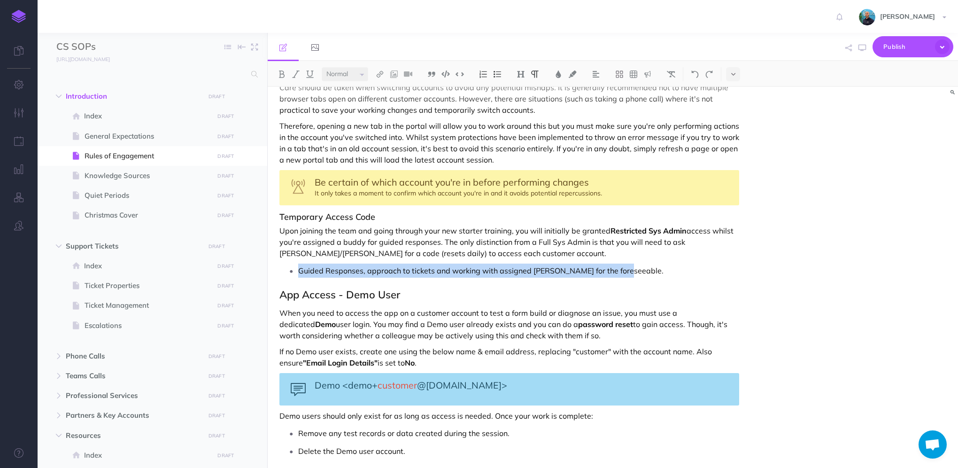
drag, startPoint x: 644, startPoint y: 265, endPoint x: 296, endPoint y: 272, distance: 348.2
click at [298, 272] on li "Guided Responses, approach to tickets and working with assigned [PERSON_NAME] f…" at bounding box center [518, 271] width 441 height 14
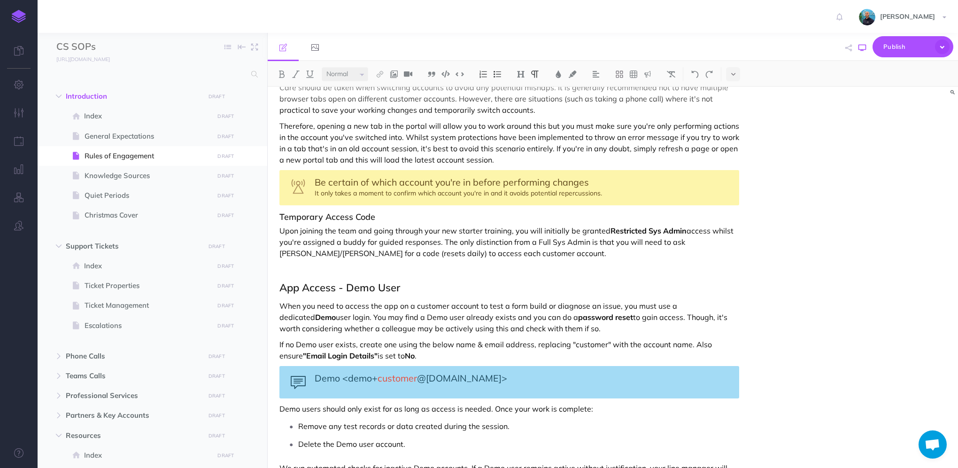
click at [857, 48] on button "button" at bounding box center [862, 47] width 12 height 27
click at [513, 251] on p "Upon joining the team and going through your new starter training, you will ini…" at bounding box center [509, 242] width 460 height 34
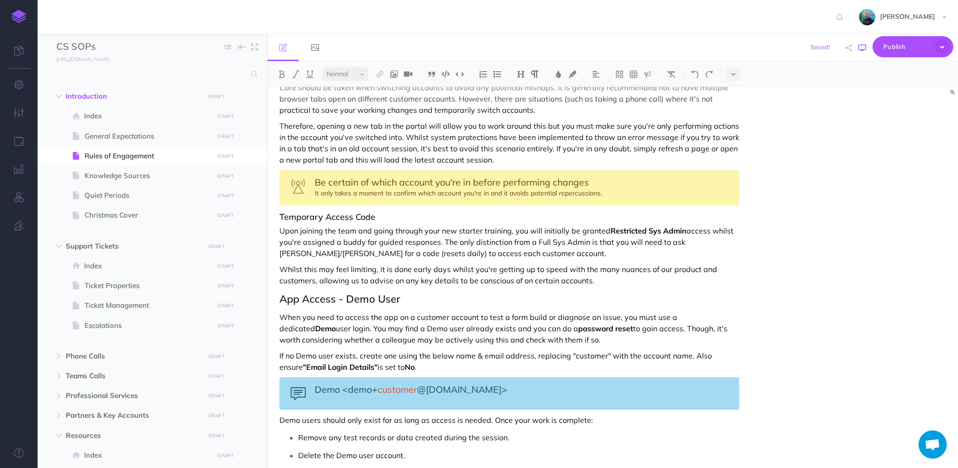
click at [859, 48] on icon "button" at bounding box center [863, 48] width 8 height 8
drag, startPoint x: 440, startPoint y: 270, endPoint x: 373, endPoint y: 287, distance: 68.6
click at [373, 287] on div "Rules of Engagement These Rules of Engagement define how we interact with custo…" at bounding box center [509, 309] width 483 height 1384
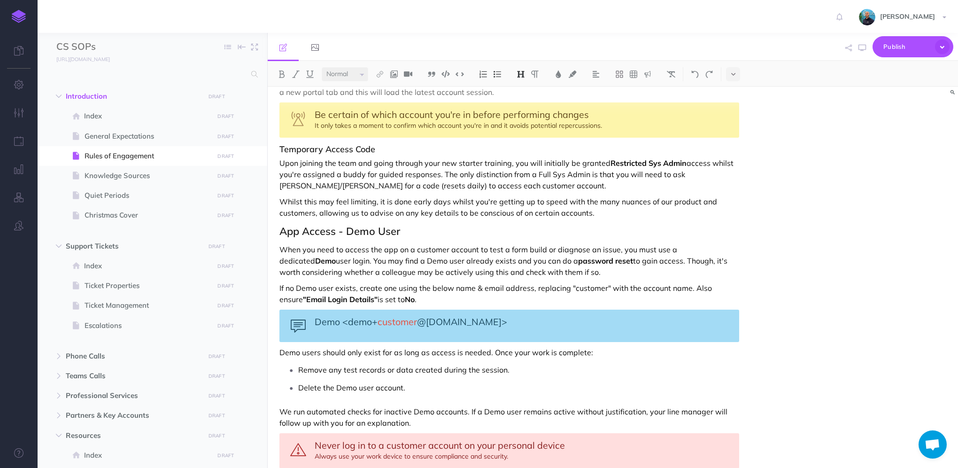
scroll to position [517, 0]
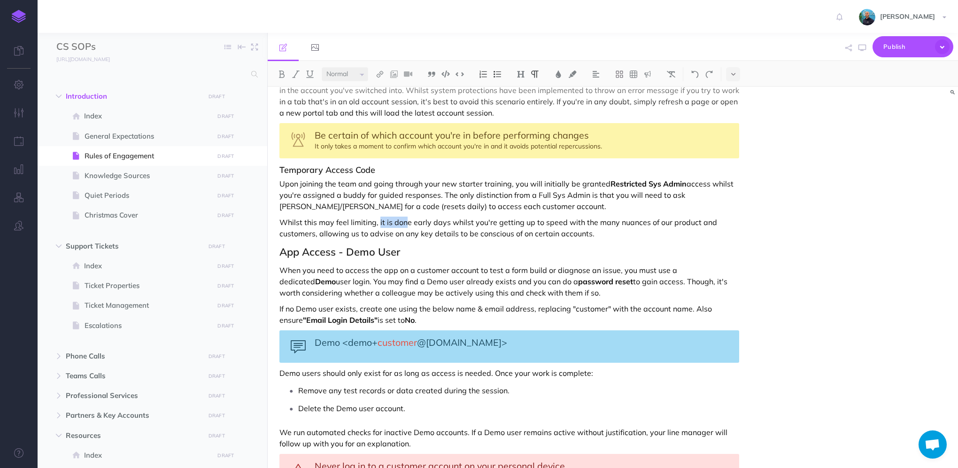
drag, startPoint x: 380, startPoint y: 221, endPoint x: 408, endPoint y: 212, distance: 29.4
click at [408, 212] on div "Rules of Engagement These Rules of Engagement define how we interact with custo…" at bounding box center [509, 262] width 483 height 1384
drag, startPoint x: 667, startPoint y: 233, endPoint x: 667, endPoint y: 238, distance: 4.7
click at [667, 238] on div "Rules of Engagement These Rules of Engagement define how we interact with custo…" at bounding box center [509, 262] width 483 height 1384
click at [668, 229] on p "Whilst this may feel limiting, we take this approach early days whilst you're g…" at bounding box center [509, 228] width 460 height 23
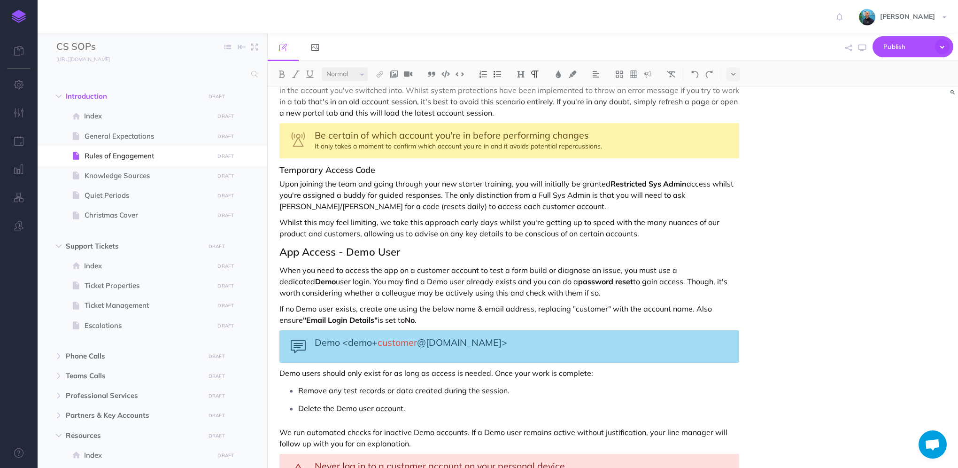
click at [667, 240] on div "Rules of Engagement These Rules of Engagement define how we interact with custo…" at bounding box center [509, 262] width 483 height 1384
click at [666, 239] on div "Rules of Engagement These Rules of Engagement define how we interact with custo…" at bounding box center [509, 262] width 483 height 1384
drag, startPoint x: 666, startPoint y: 240, endPoint x: 666, endPoint y: 233, distance: 7.0
click at [666, 233] on div "Rules of Engagement These Rules of Engagement define how we interact with custo…" at bounding box center [509, 262] width 483 height 1384
click at [670, 224] on p "Whilst this may feel limiting, we take this approach early days whilst you're g…" at bounding box center [509, 228] width 460 height 23
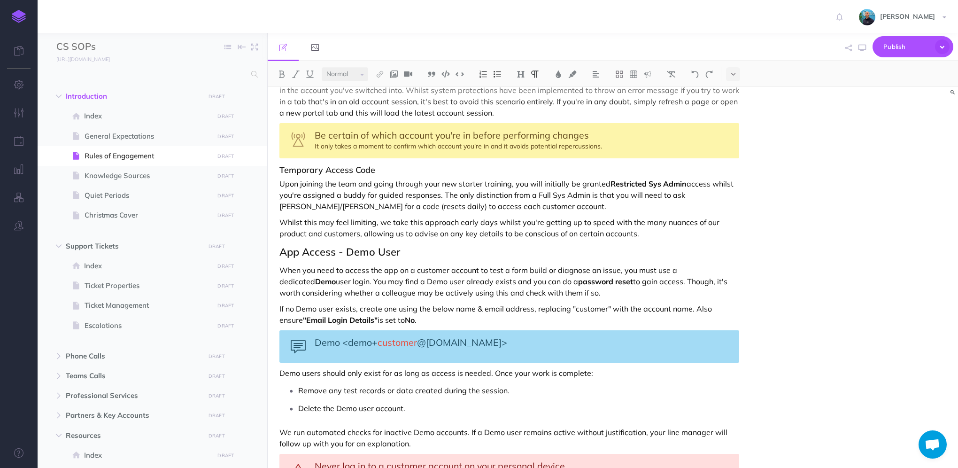
click at [670, 226] on p "Whilst this may feel limiting, we take this approach early days whilst you're g…" at bounding box center [509, 228] width 460 height 23
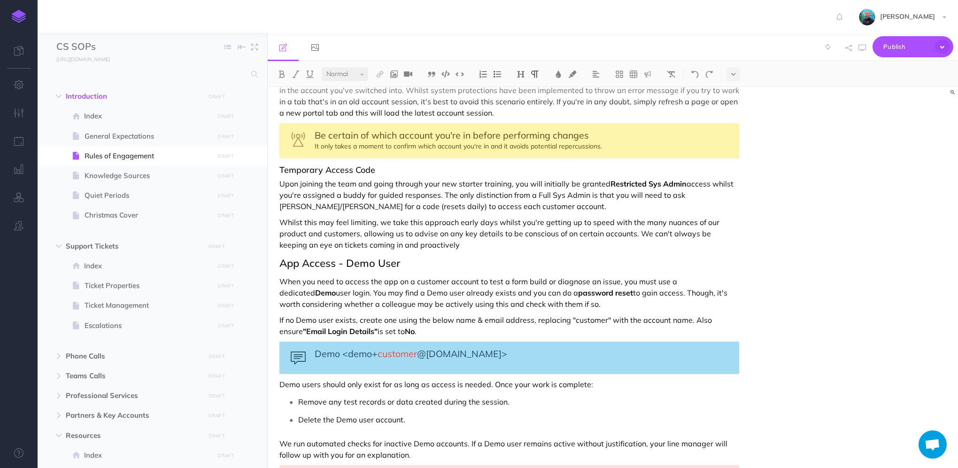
click at [492, 241] on p "Whilst this may feel limiting, we take this approach early days whilst you're g…" at bounding box center [509, 234] width 460 height 34
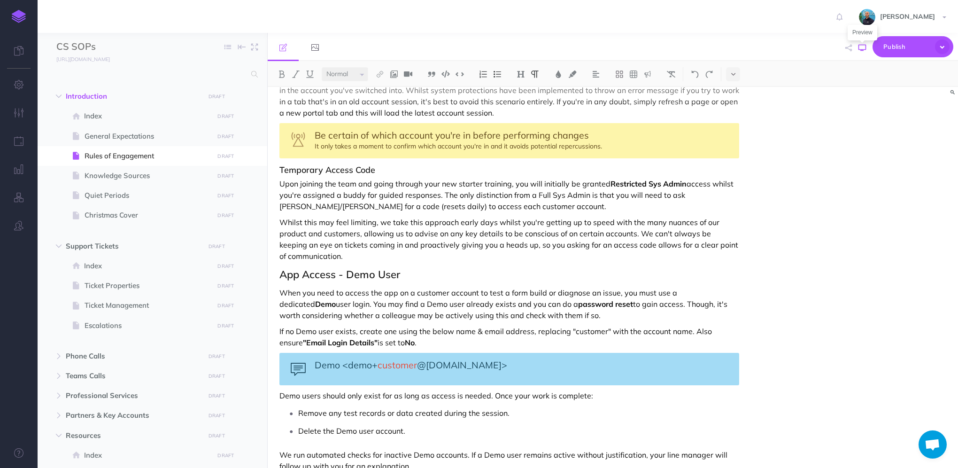
click at [862, 48] on icon "button" at bounding box center [863, 48] width 8 height 8
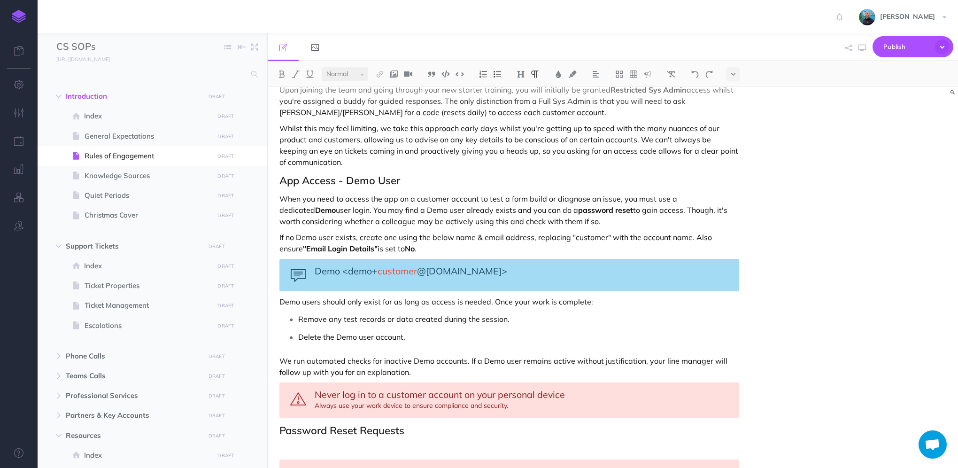
scroll to position [658, 0]
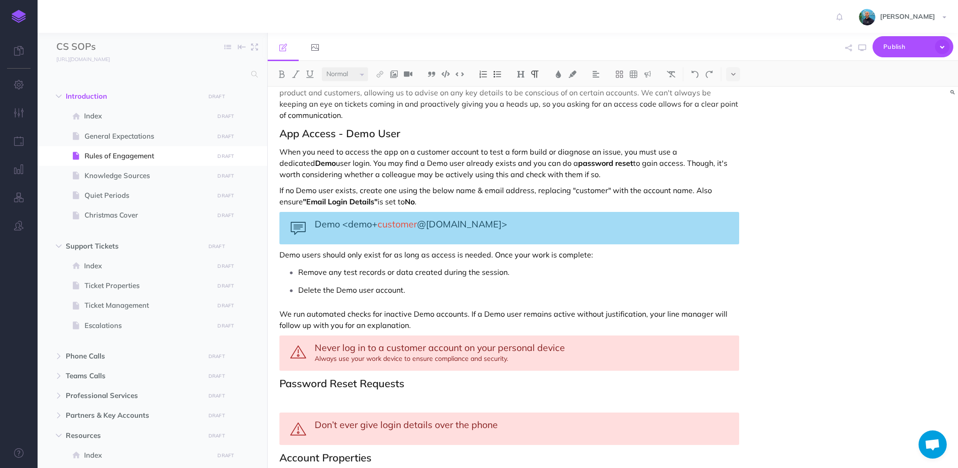
click at [532, 189] on p "If no Demo user exists, create one using the below name & email address, replac…" at bounding box center [509, 196] width 460 height 23
click at [720, 309] on p "We run automated checks for inactive Demo accounts. If a Demo user remains acti…" at bounding box center [509, 319] width 460 height 23
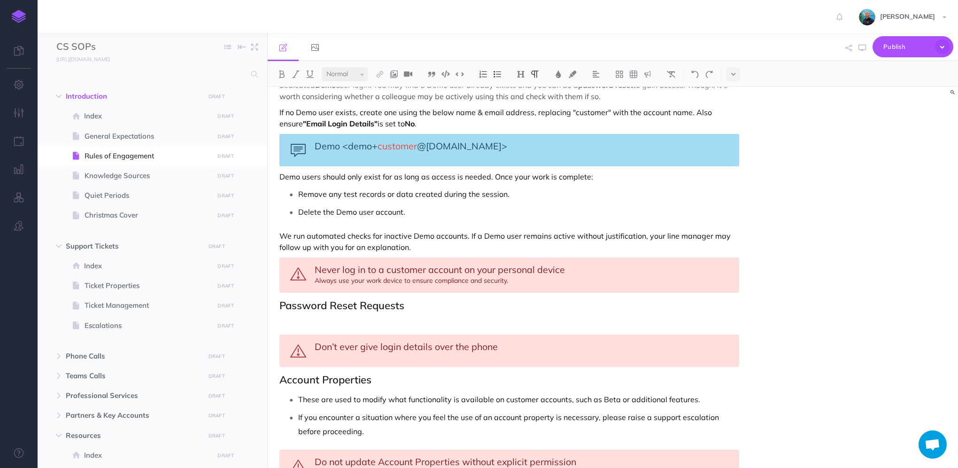
scroll to position [752, 0]
